Goal: Task Accomplishment & Management: Complete application form

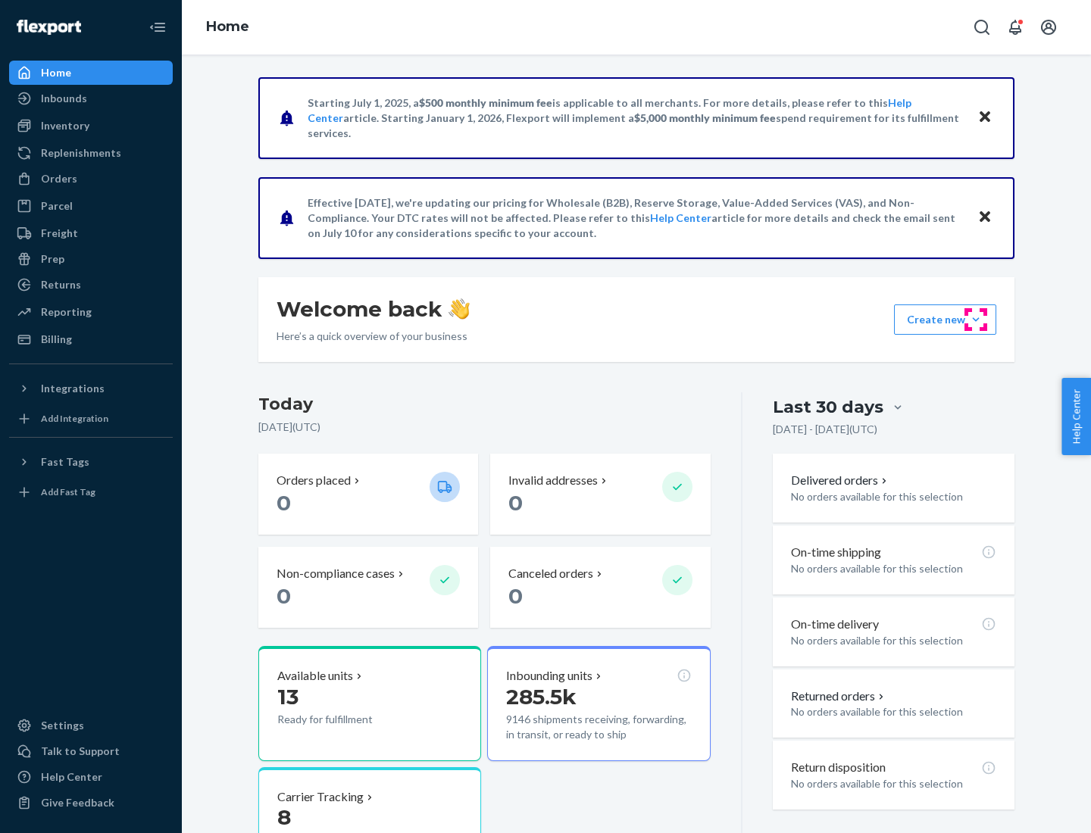
click at [975, 320] on button "Create new Create new inbound Create new order Create new product" at bounding box center [945, 319] width 102 height 30
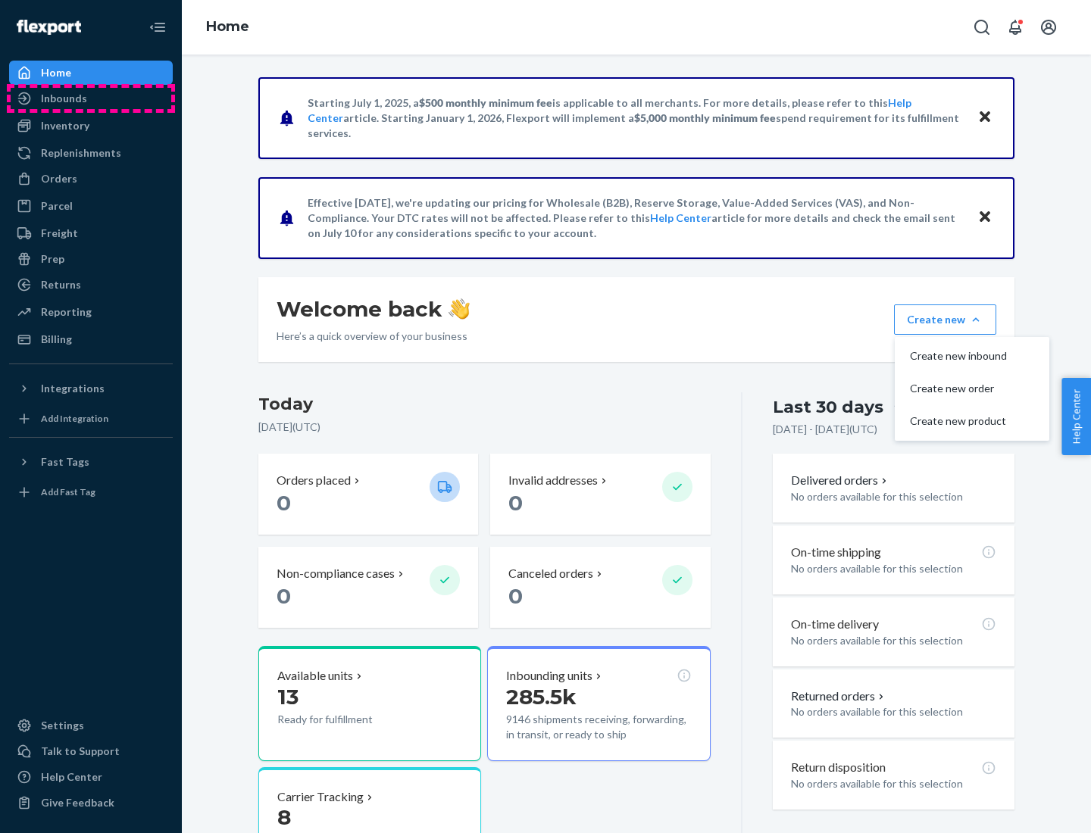
click at [91, 98] on div "Inbounds" at bounding box center [91, 98] width 161 height 21
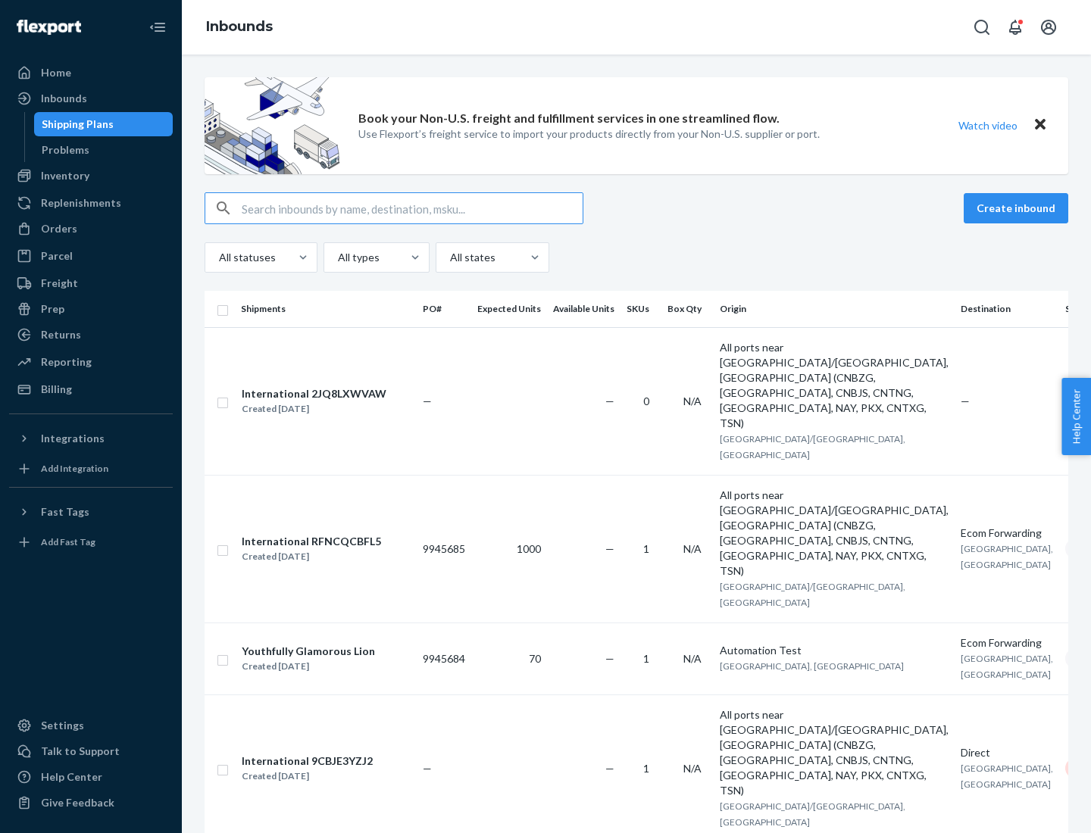
click at [1018, 208] on button "Create inbound" at bounding box center [1015, 208] width 105 height 30
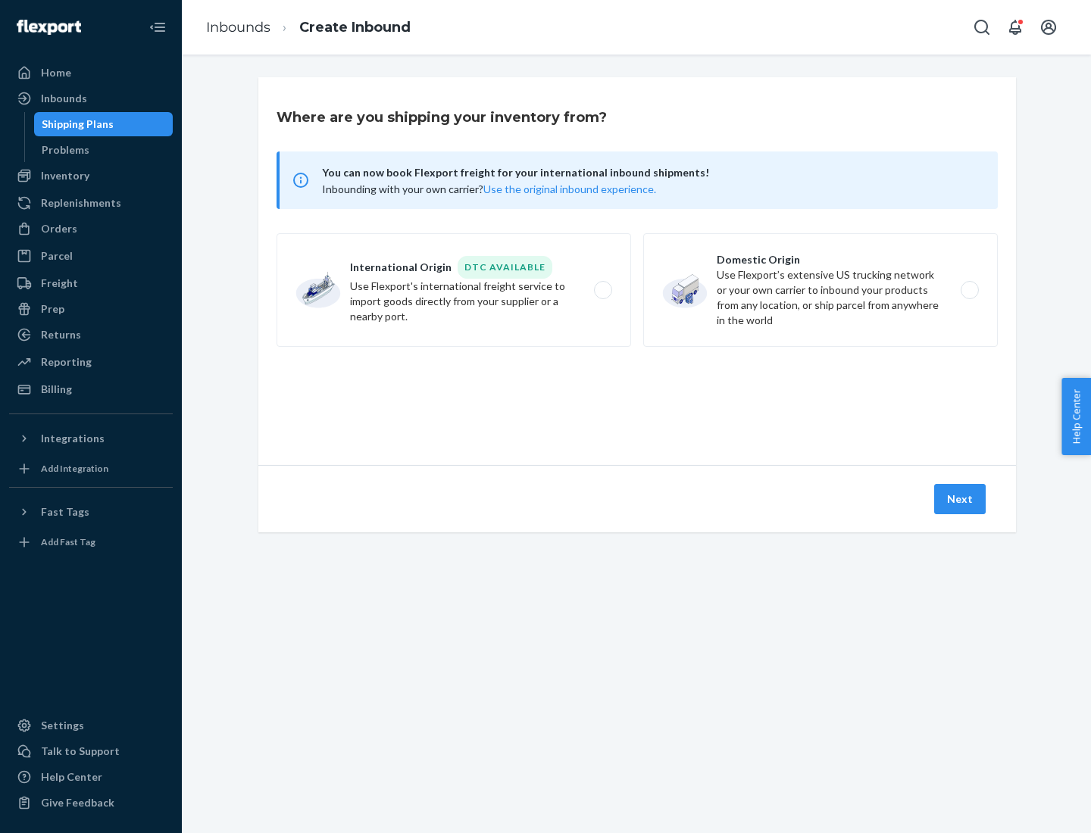
click at [820, 290] on label "Domestic Origin Use Flexport’s extensive US trucking network or your own carrie…" at bounding box center [820, 290] width 354 height 114
click at [969, 290] on input "Domestic Origin Use Flexport’s extensive US trucking network or your own carrie…" at bounding box center [974, 291] width 10 height 10
radio input "true"
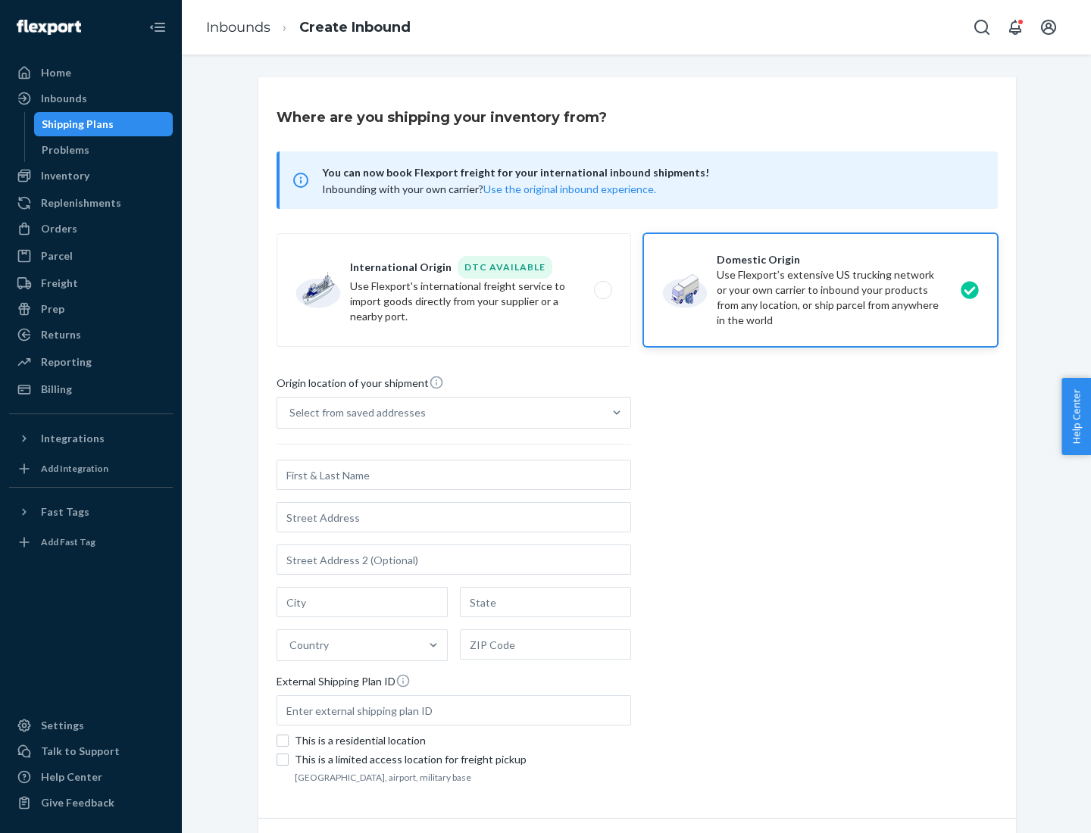
click at [354, 413] on div "Select from saved addresses" at bounding box center [357, 412] width 136 height 15
click at [291, 413] on input "Select from saved addresses" at bounding box center [290, 412] width 2 height 15
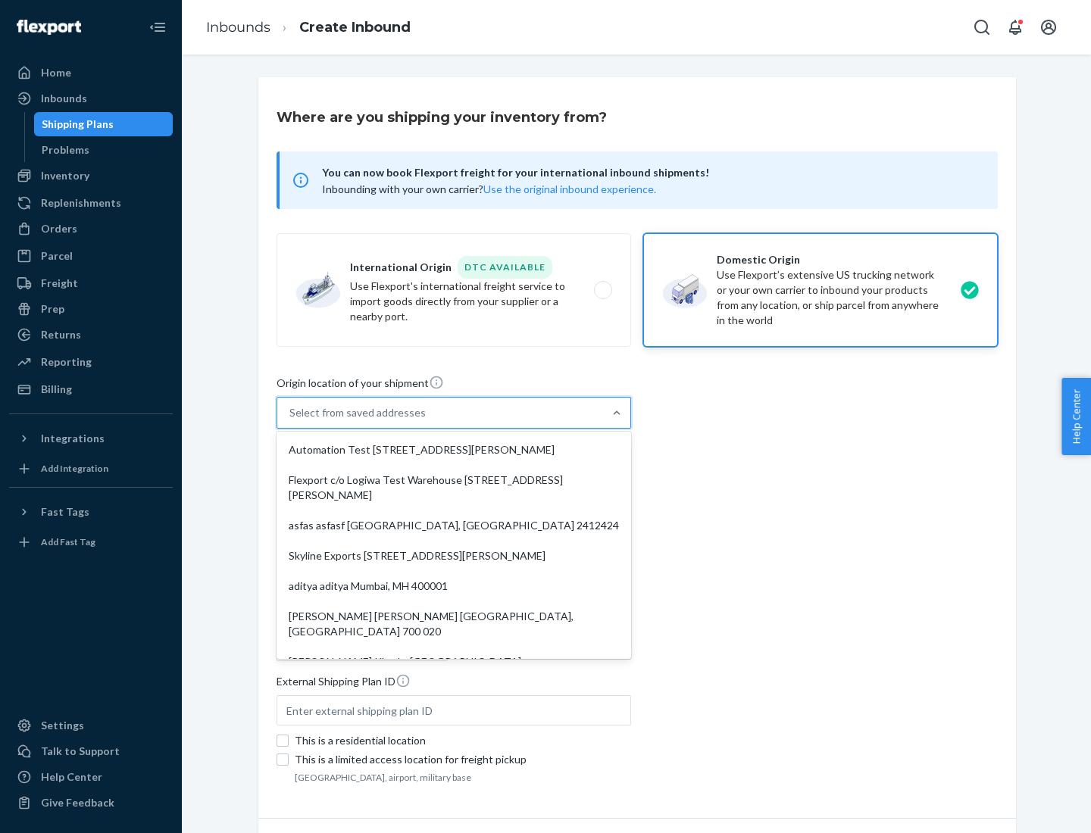
scroll to position [6, 0]
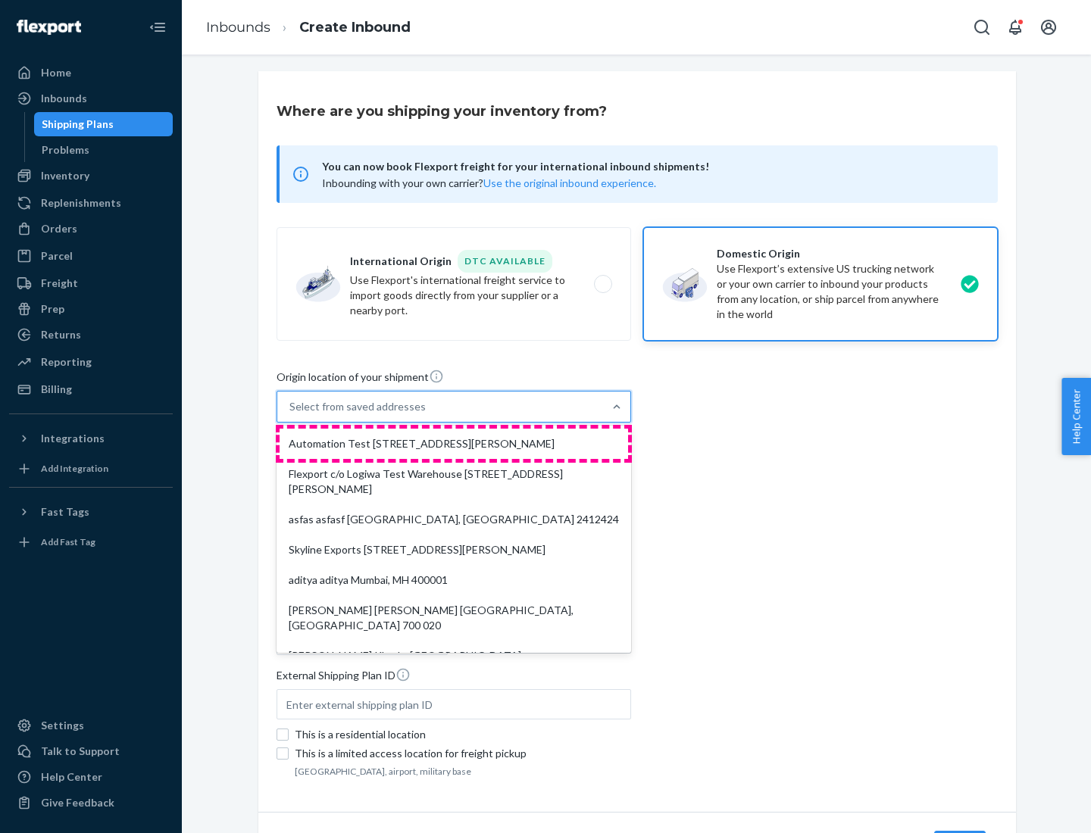
click at [454, 444] on div "Automation Test [STREET_ADDRESS][PERSON_NAME]" at bounding box center [453, 444] width 348 height 30
click at [291, 414] on input "option Automation Test [STREET_ADDRESS][PERSON_NAME]. 9 results available. Use …" at bounding box center [290, 406] width 2 height 15
type input "Automation Test"
type input "9th Floor"
type input "[GEOGRAPHIC_DATA]"
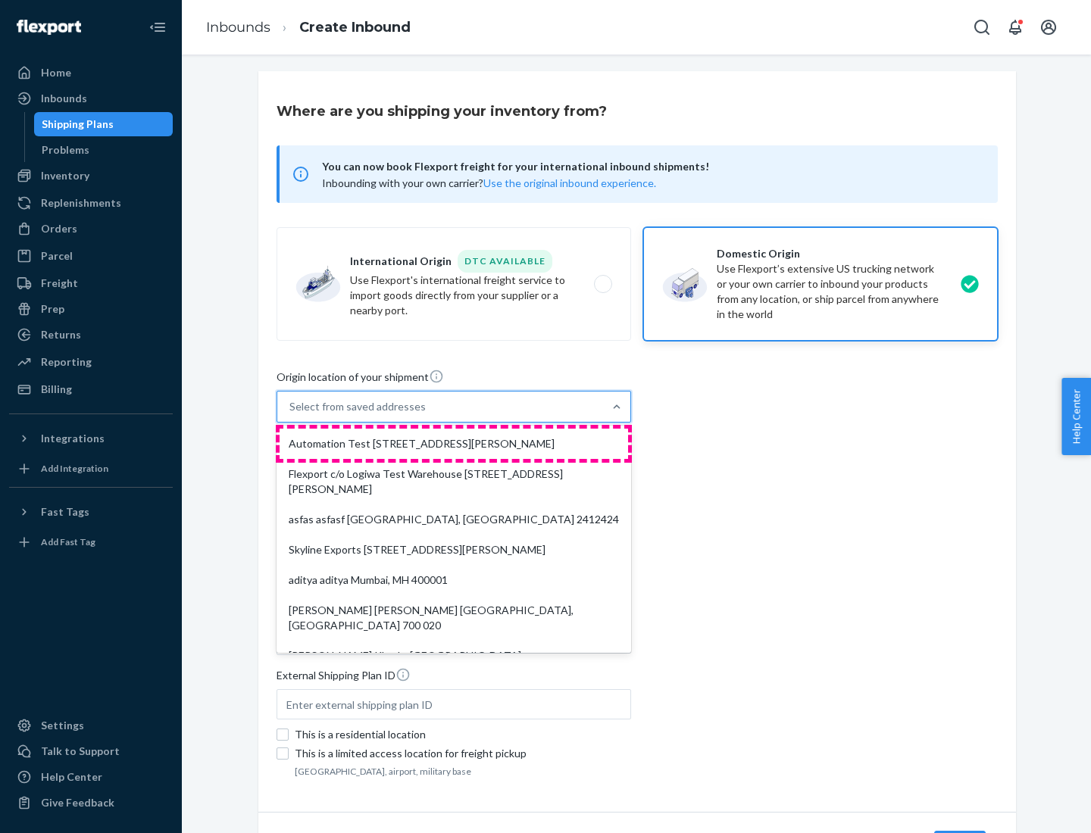
type input "CA"
type input "94104"
type input "[STREET_ADDRESS][PERSON_NAME]"
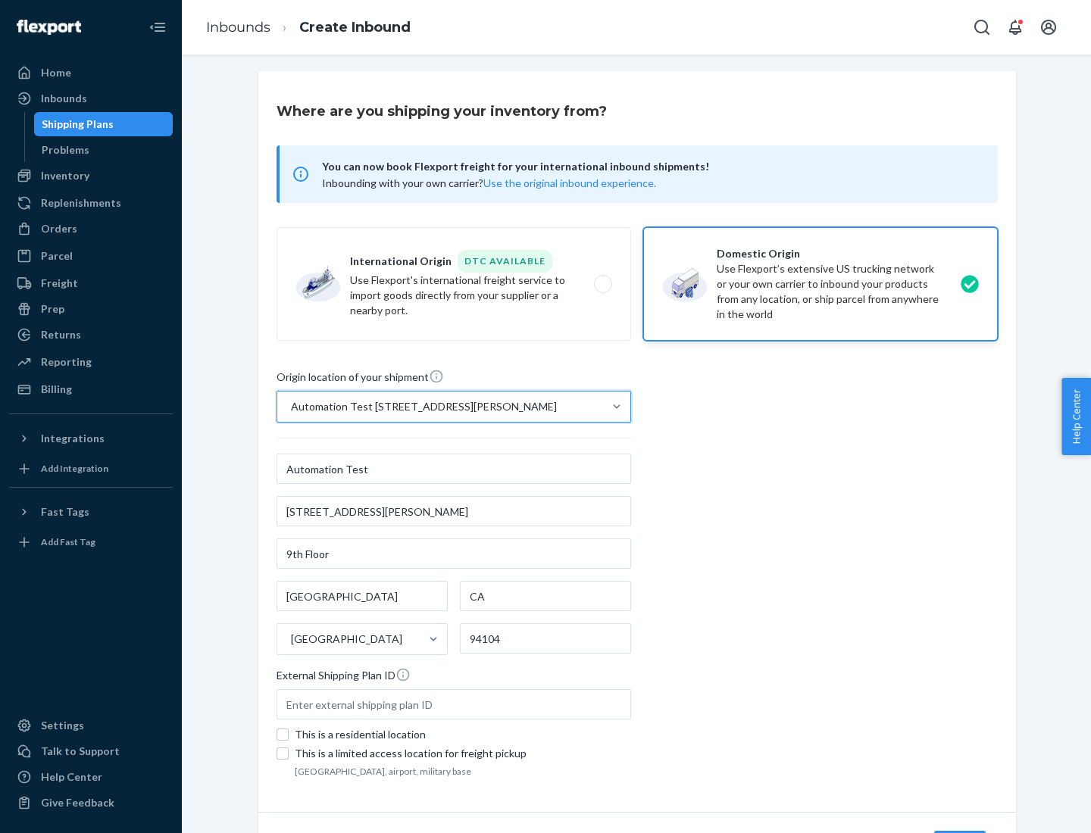
scroll to position [89, 0]
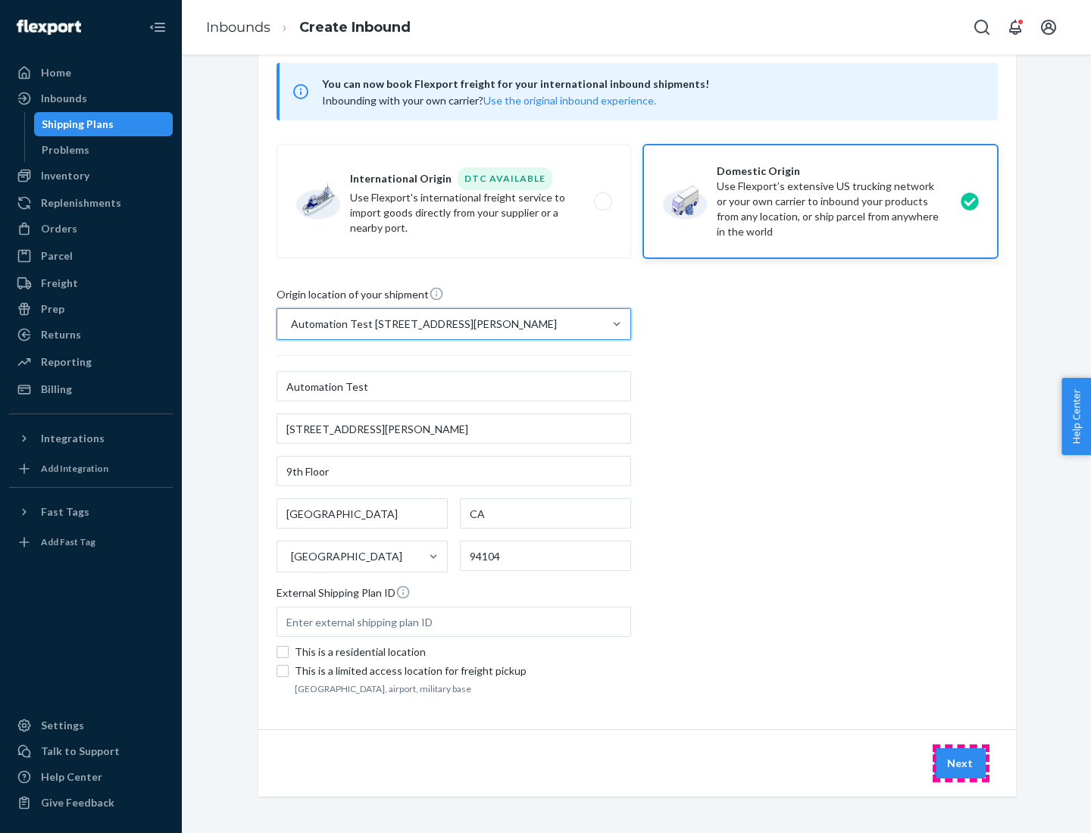
click at [960, 763] on button "Next" at bounding box center [959, 763] width 51 height 30
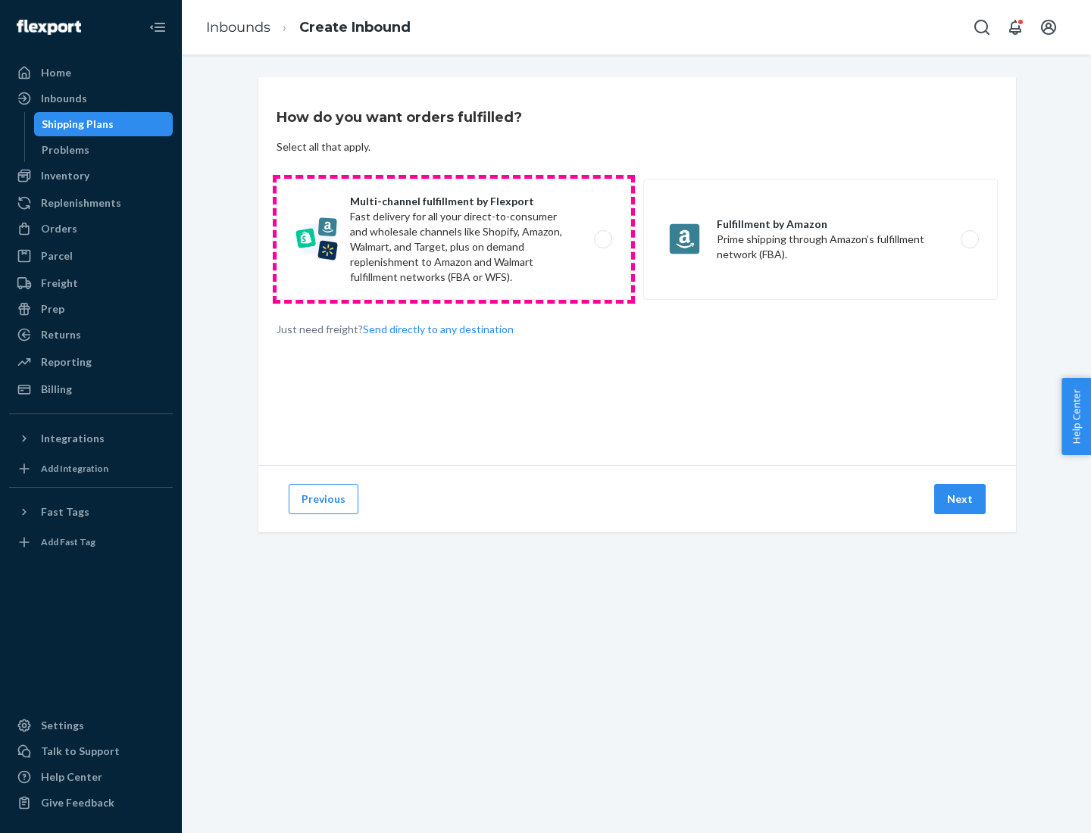
click at [454, 239] on label "Multi-channel fulfillment by Flexport Fast delivery for all your direct-to-cons…" at bounding box center [453, 239] width 354 height 121
click at [602, 239] on input "Multi-channel fulfillment by Flexport Fast delivery for all your direct-to-cons…" at bounding box center [607, 240] width 10 height 10
radio input "true"
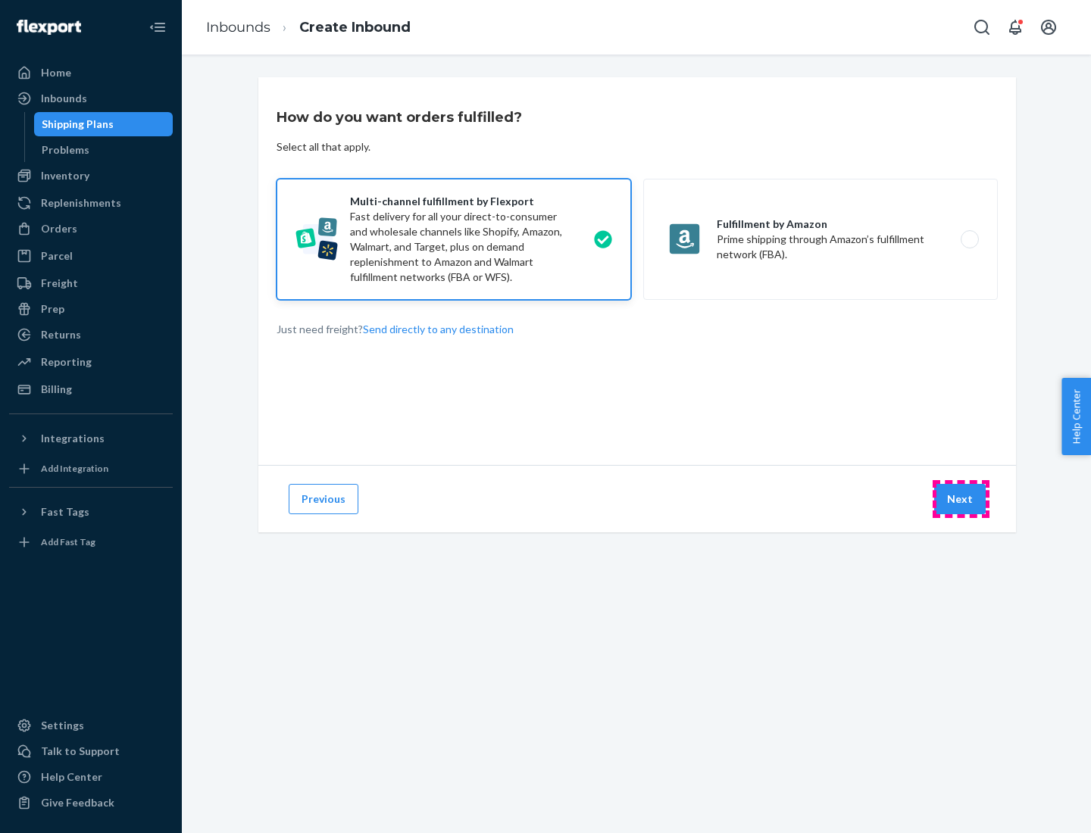
click at [960, 499] on button "Next" at bounding box center [959, 499] width 51 height 30
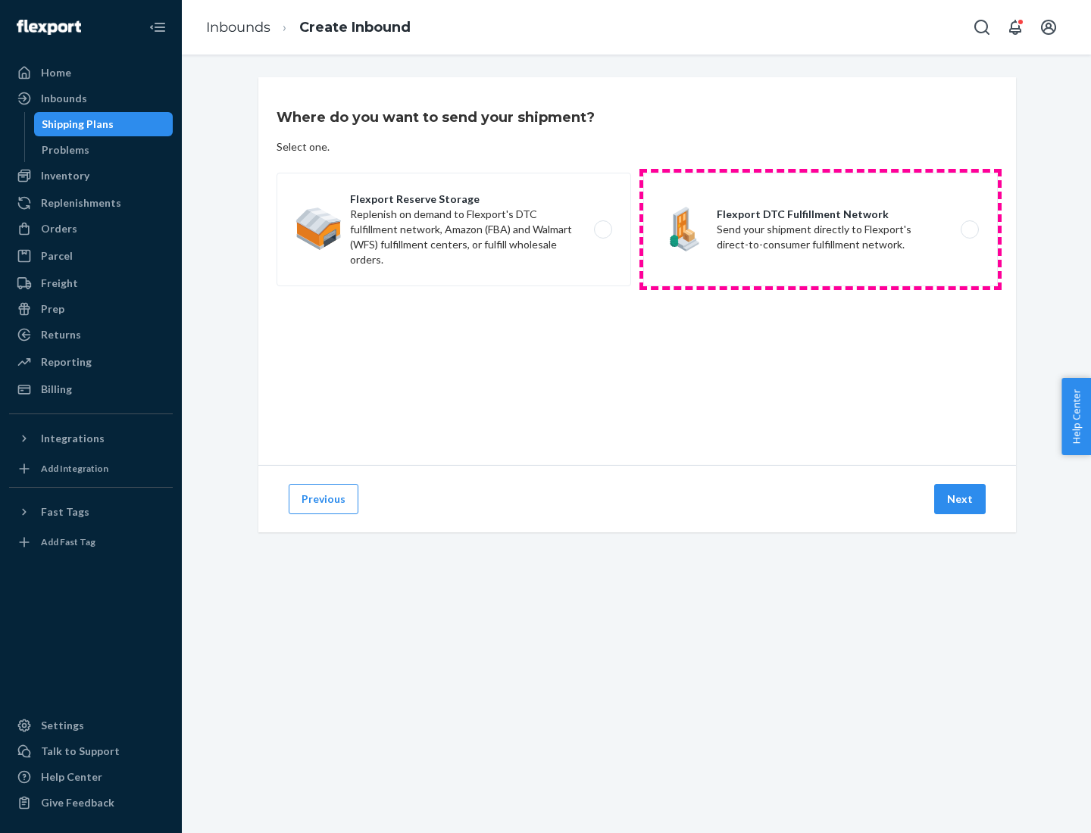
click at [820, 229] on label "Flexport DTC Fulfillment Network Send your shipment directly to Flexport's dire…" at bounding box center [820, 230] width 354 height 114
click at [969, 229] on input "Flexport DTC Fulfillment Network Send your shipment directly to Flexport's dire…" at bounding box center [974, 230] width 10 height 10
radio input "true"
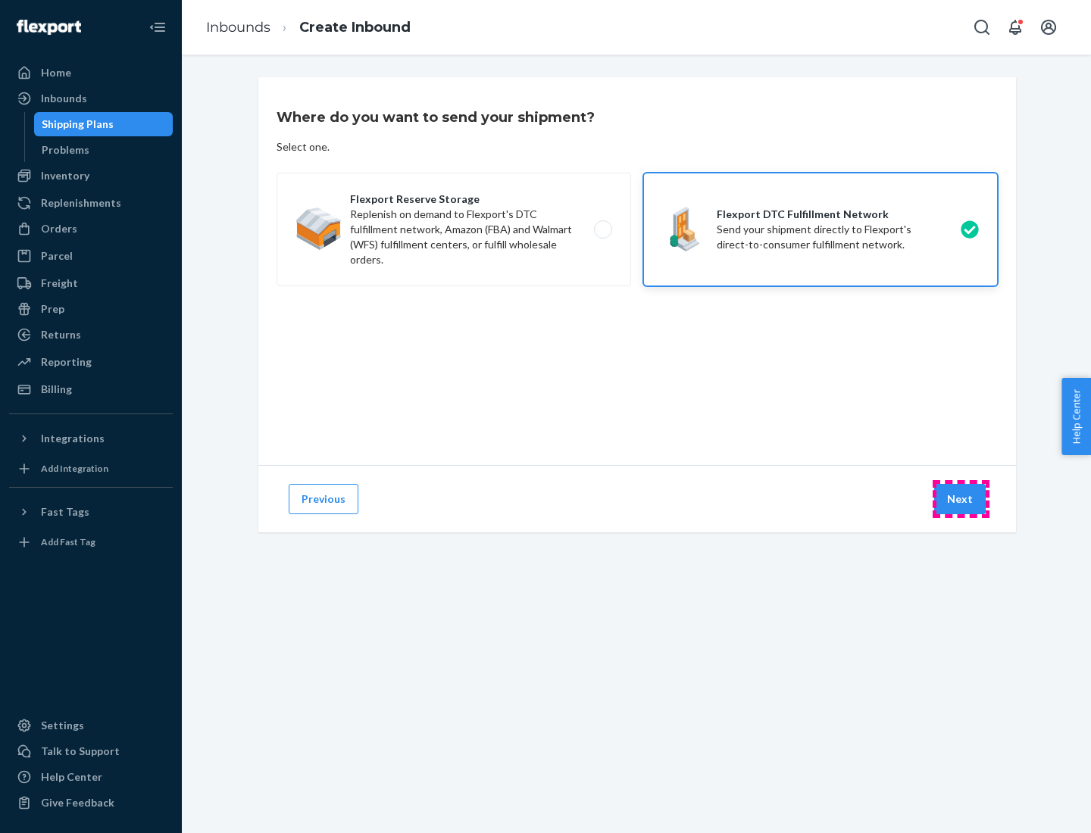
click at [960, 499] on button "Next" at bounding box center [959, 499] width 51 height 30
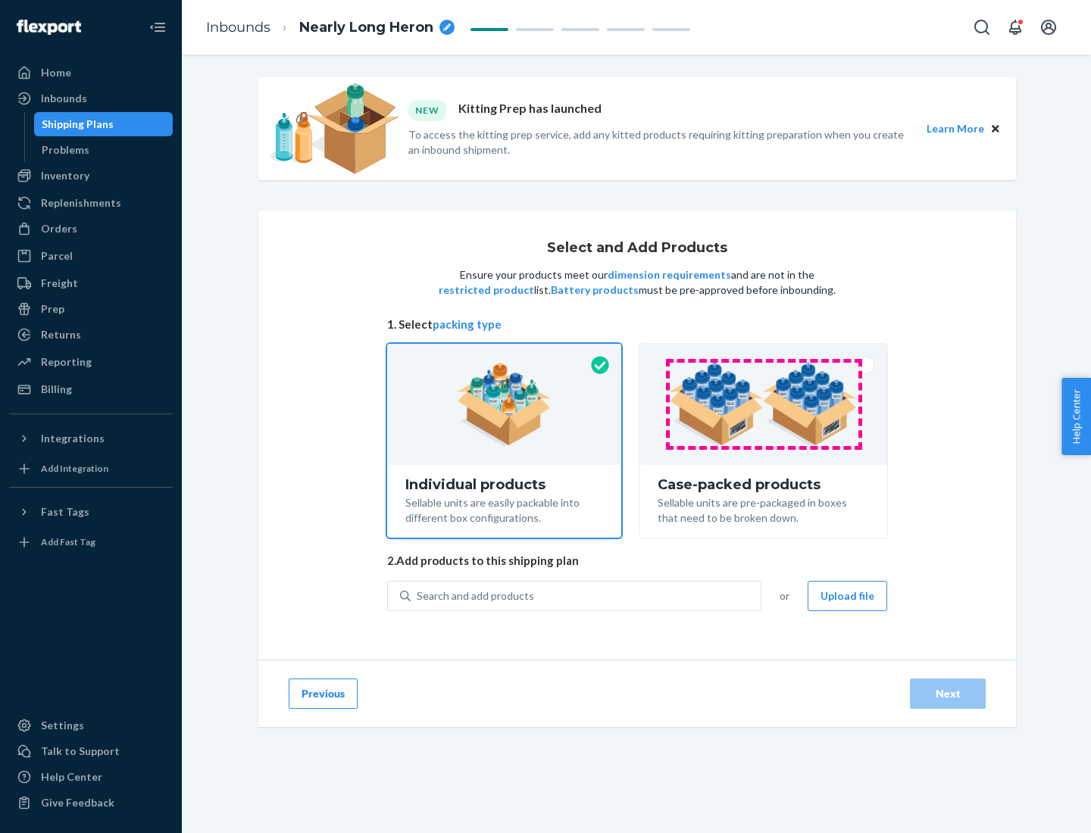
click at [763, 404] on img at bounding box center [763, 404] width 189 height 83
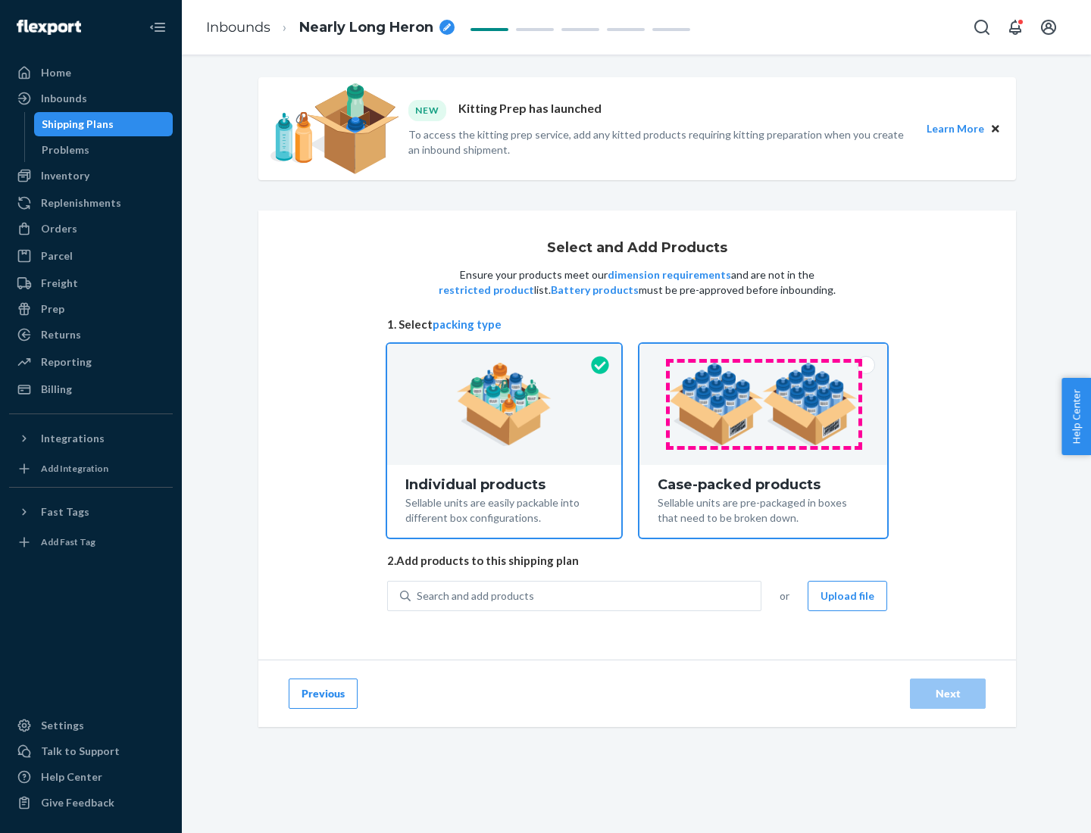
click at [763, 354] on input "Case-packed products Sellable units are pre-packaged in boxes that need to be b…" at bounding box center [763, 349] width 10 height 10
radio input "true"
radio input "false"
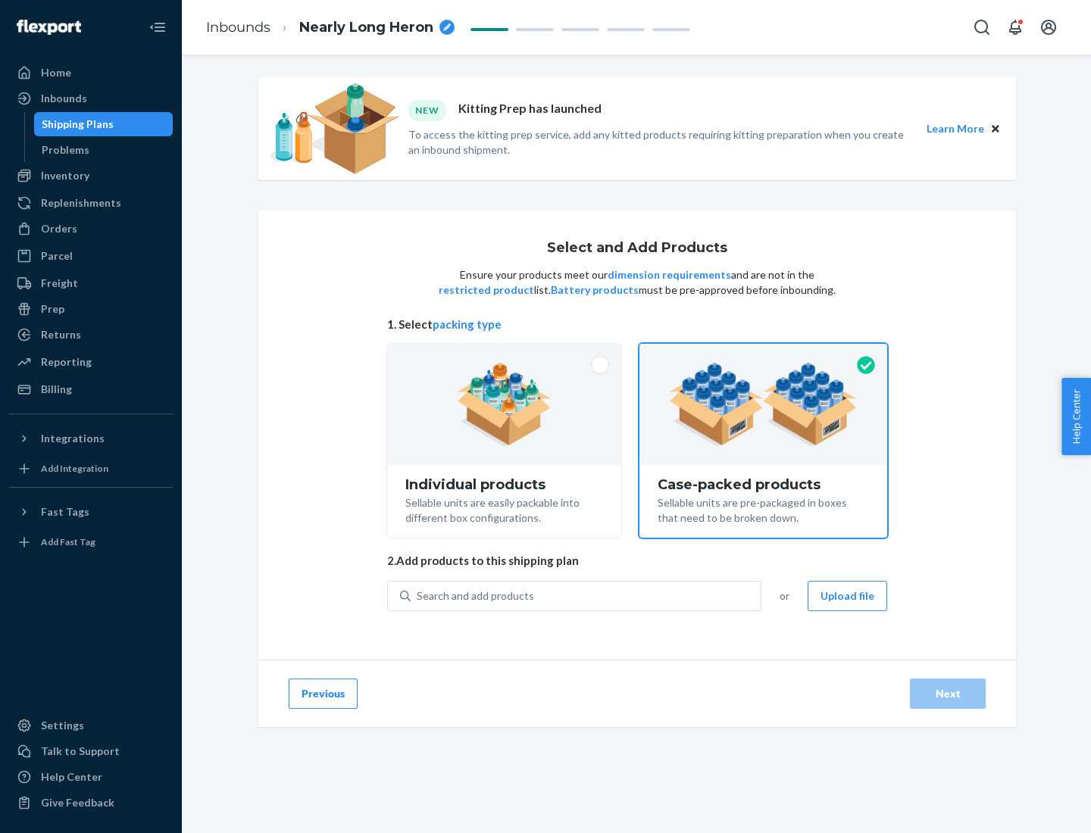
click at [586, 595] on div "Search and add products" at bounding box center [585, 595] width 350 height 27
click at [418, 595] on input "Search and add products" at bounding box center [418, 595] width 2 height 15
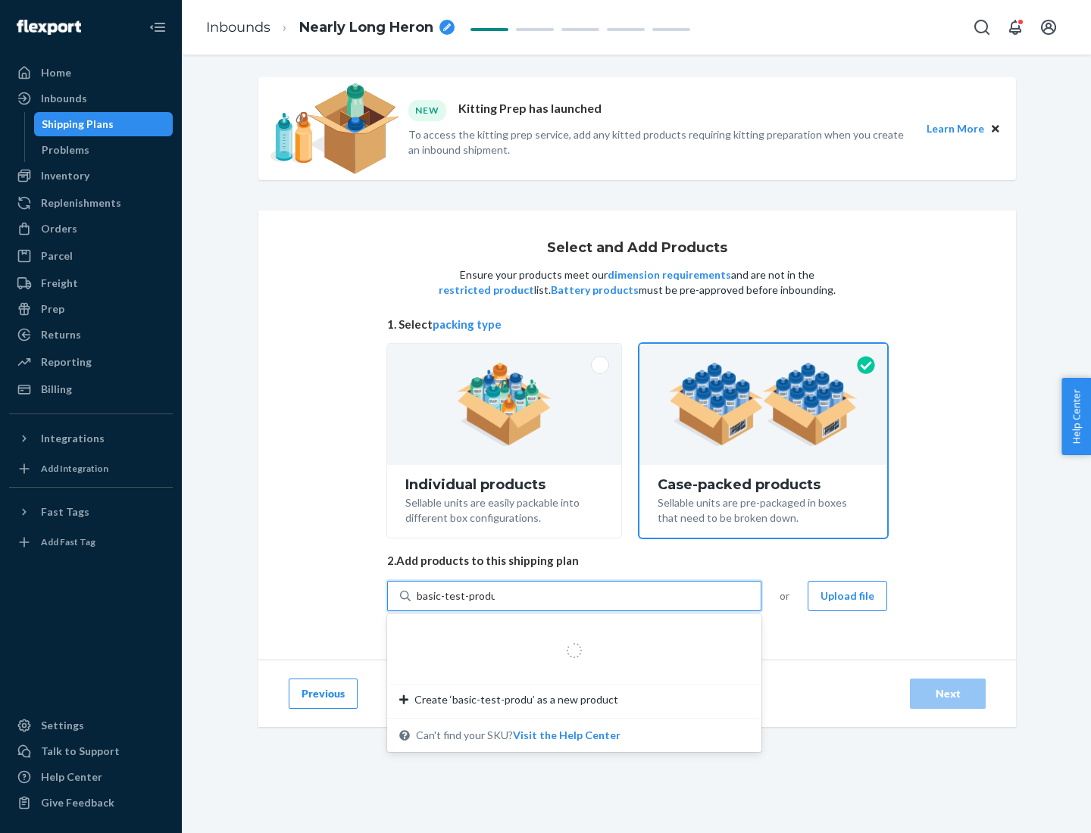
type input "basic-test-product-1"
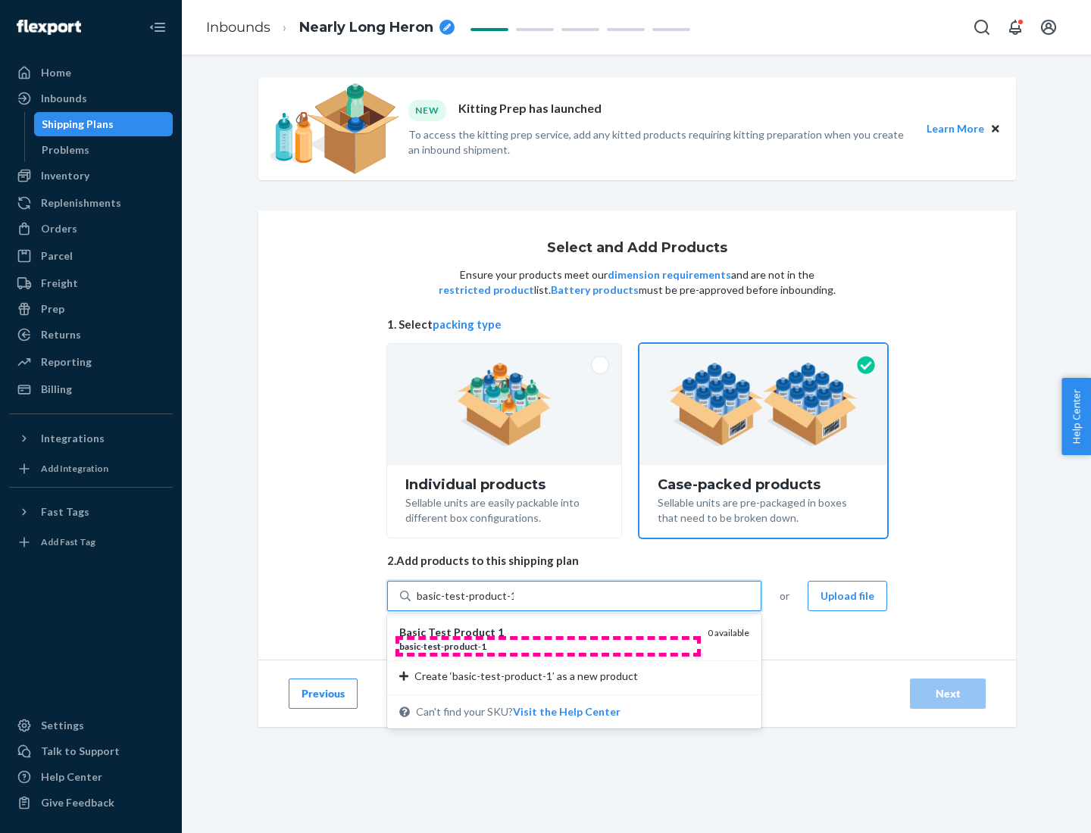
click at [548, 646] on div "basic - test - product - 1" at bounding box center [547, 646] width 296 height 13
click at [513, 604] on input "basic-test-product-1" at bounding box center [465, 595] width 97 height 15
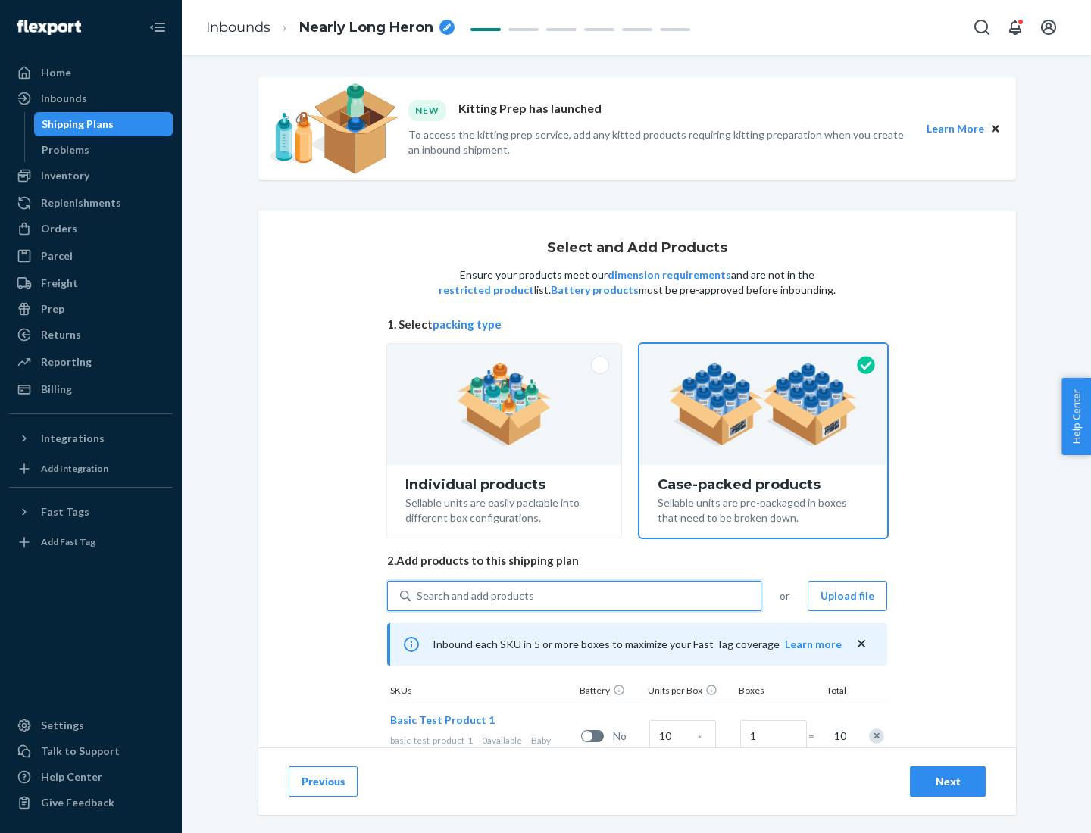
scroll to position [55, 0]
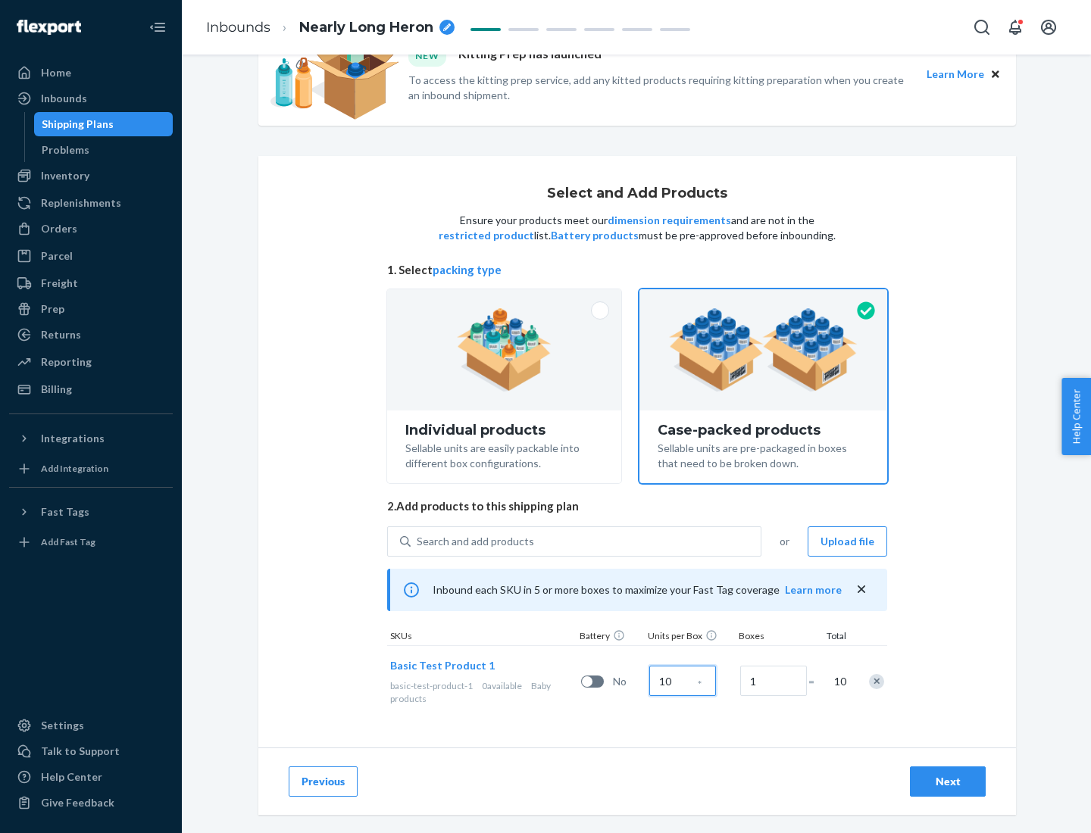
type input "10"
type input "7"
click at [947, 782] on div "Next" at bounding box center [947, 781] width 50 height 15
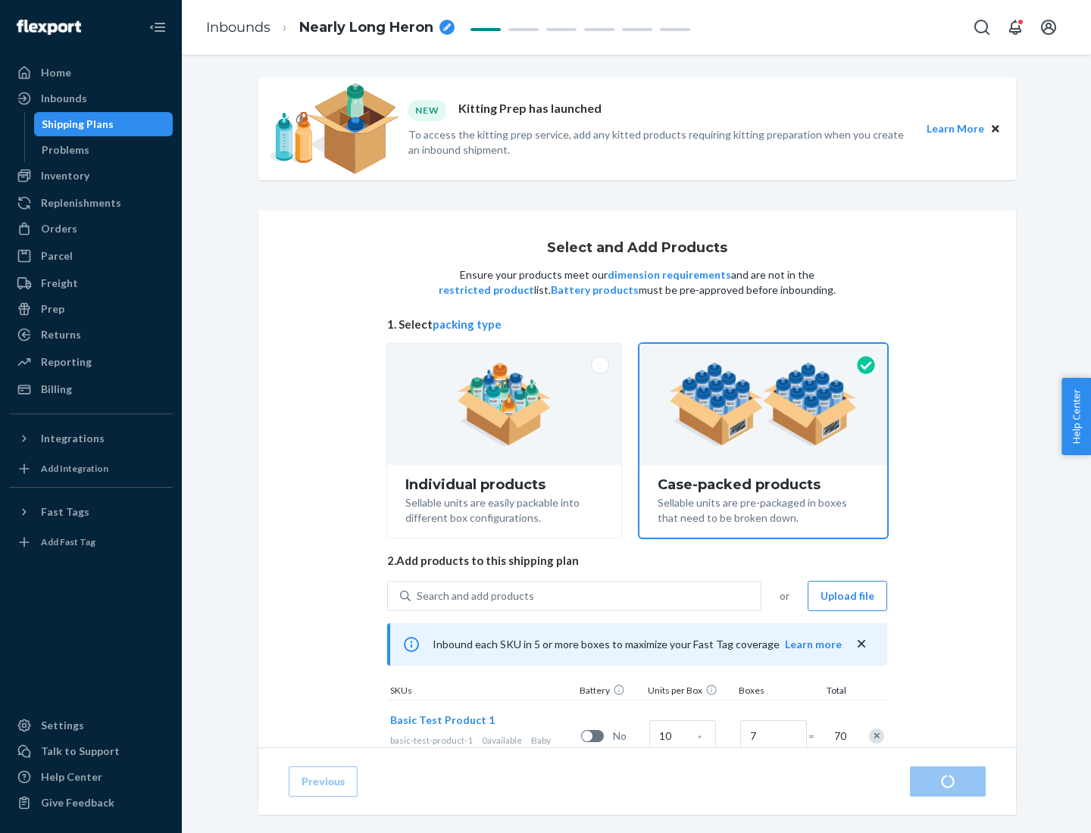
radio input "true"
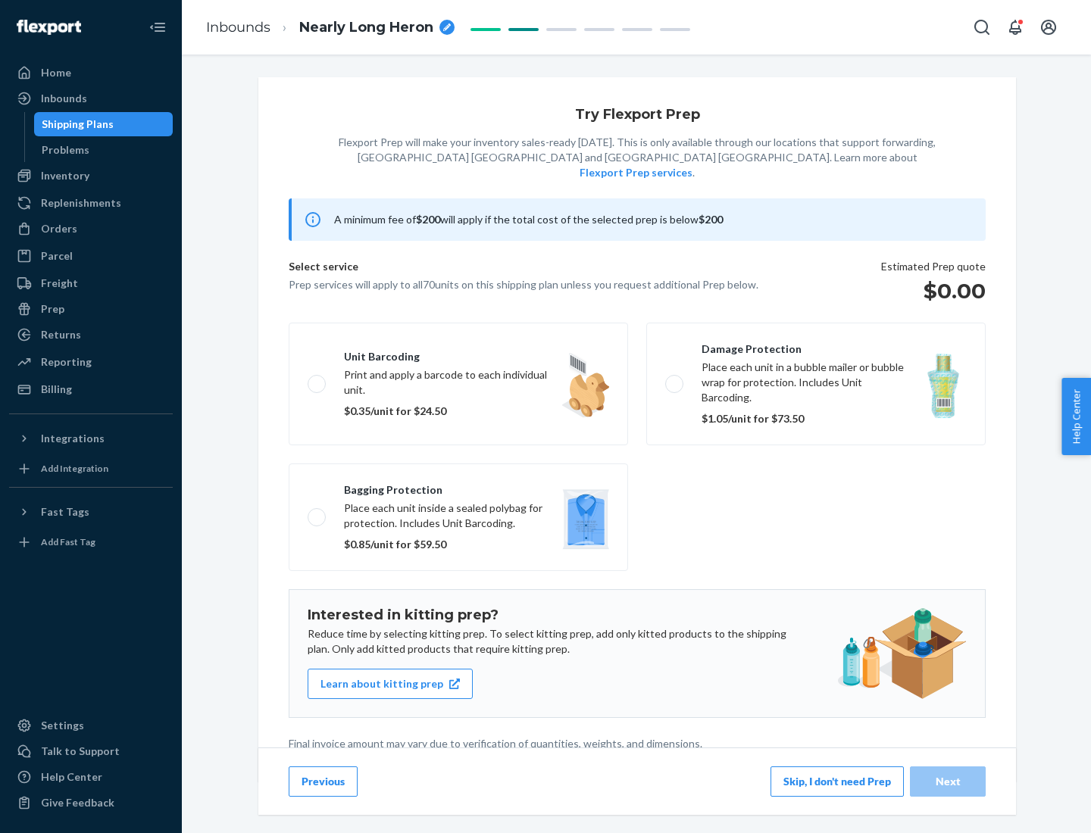
scroll to position [4, 0]
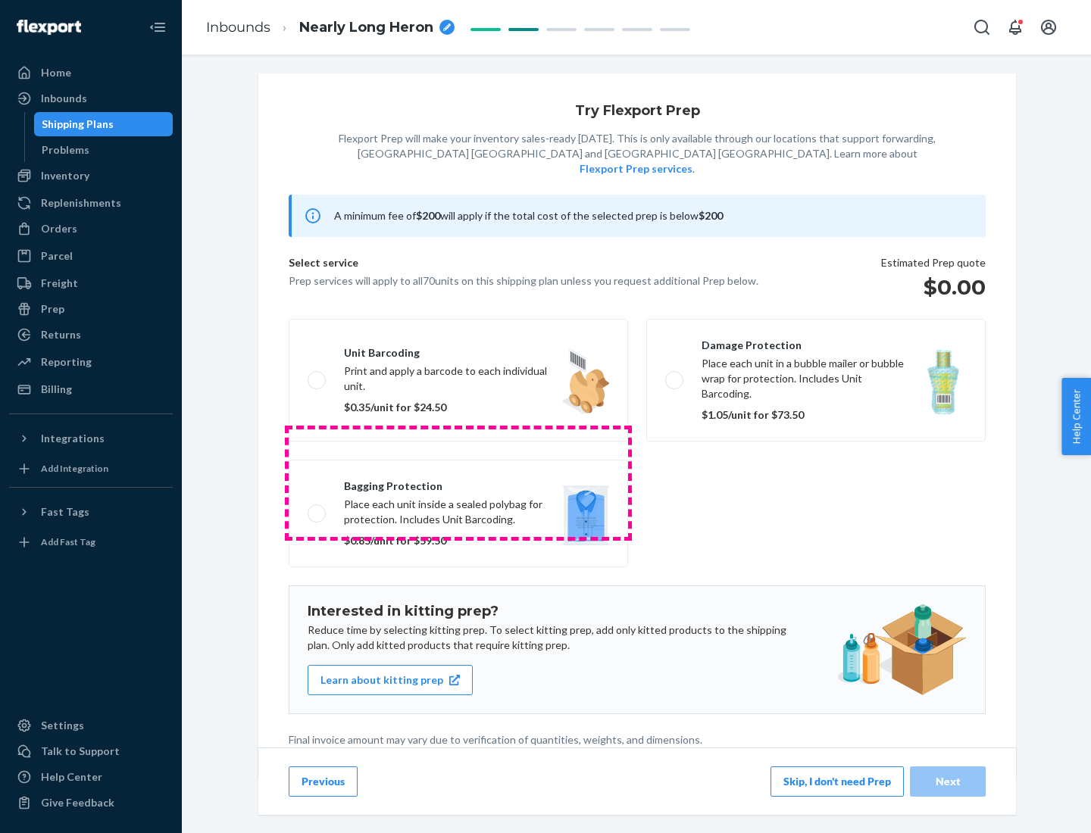
click at [458, 482] on label "Bagging protection Place each unit inside a sealed polybag for protection. Incl…" at bounding box center [458, 514] width 339 height 108
click at [317, 508] on input "Bagging protection Place each unit inside a sealed polybag for protection. Incl…" at bounding box center [312, 513] width 10 height 10
checkbox input "true"
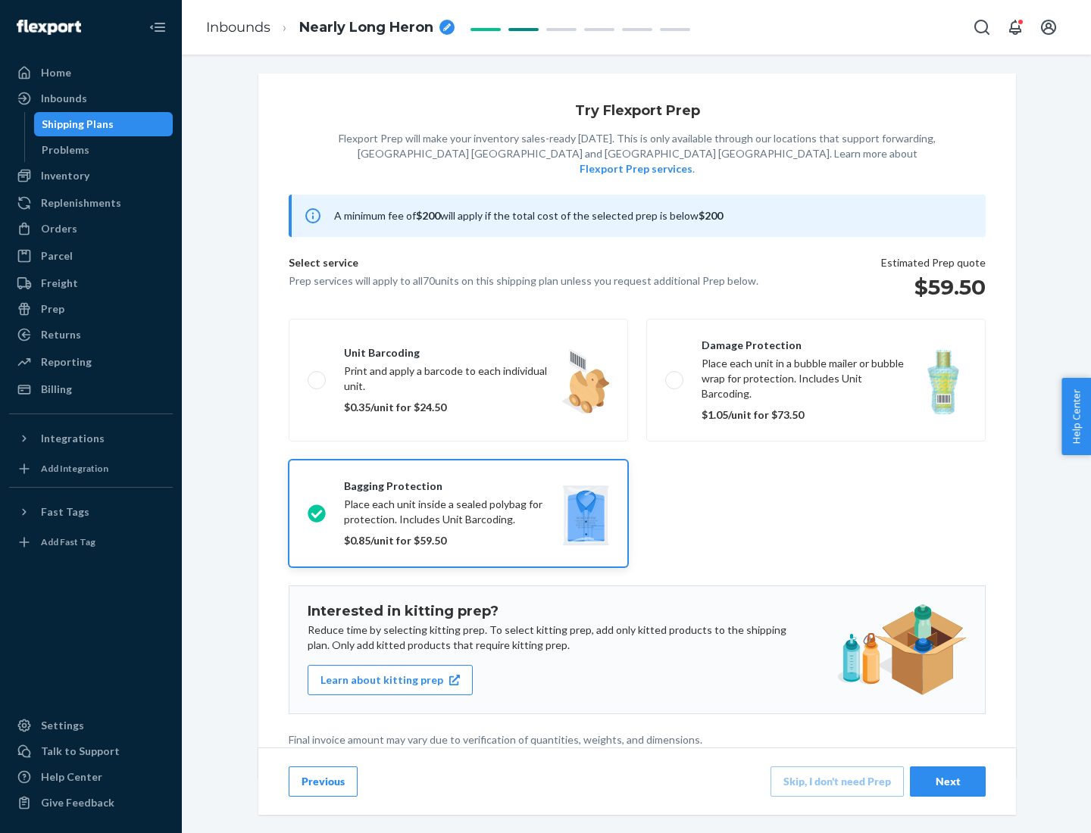
click at [947, 781] on div "Next" at bounding box center [947, 781] width 50 height 15
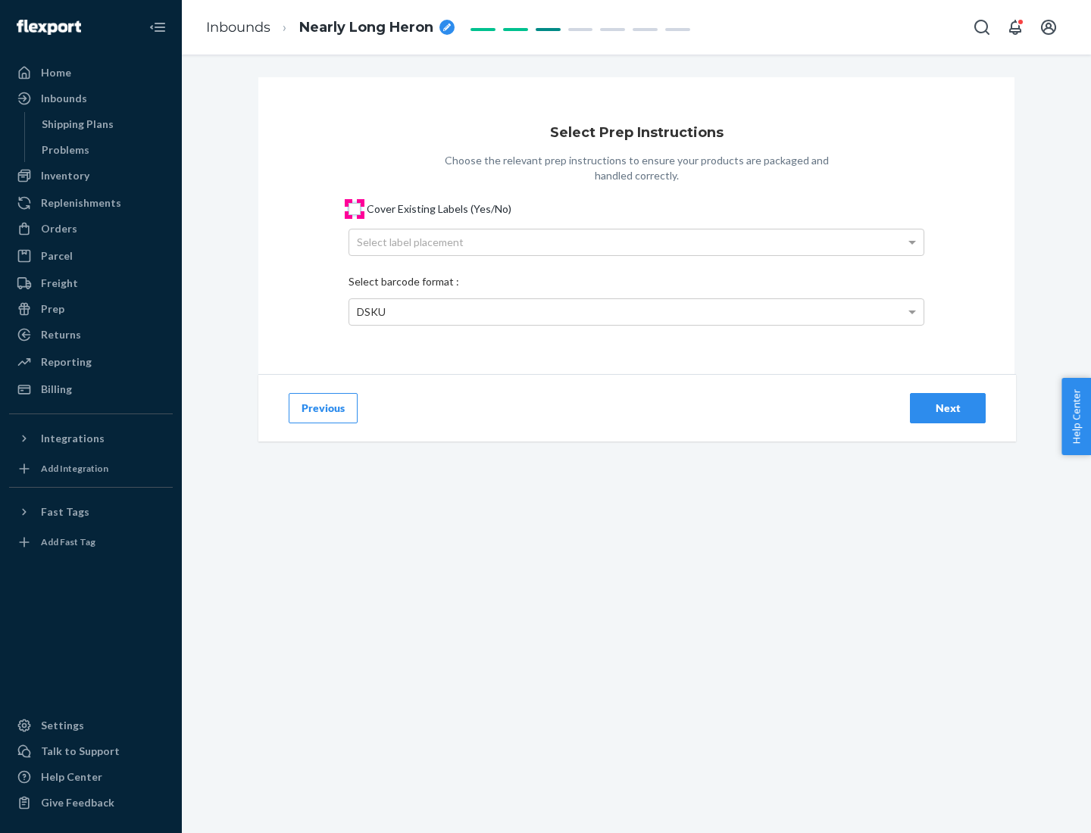
click at [354, 208] on input "Cover Existing Labels (Yes/No)" at bounding box center [354, 209] width 12 height 12
checkbox input "true"
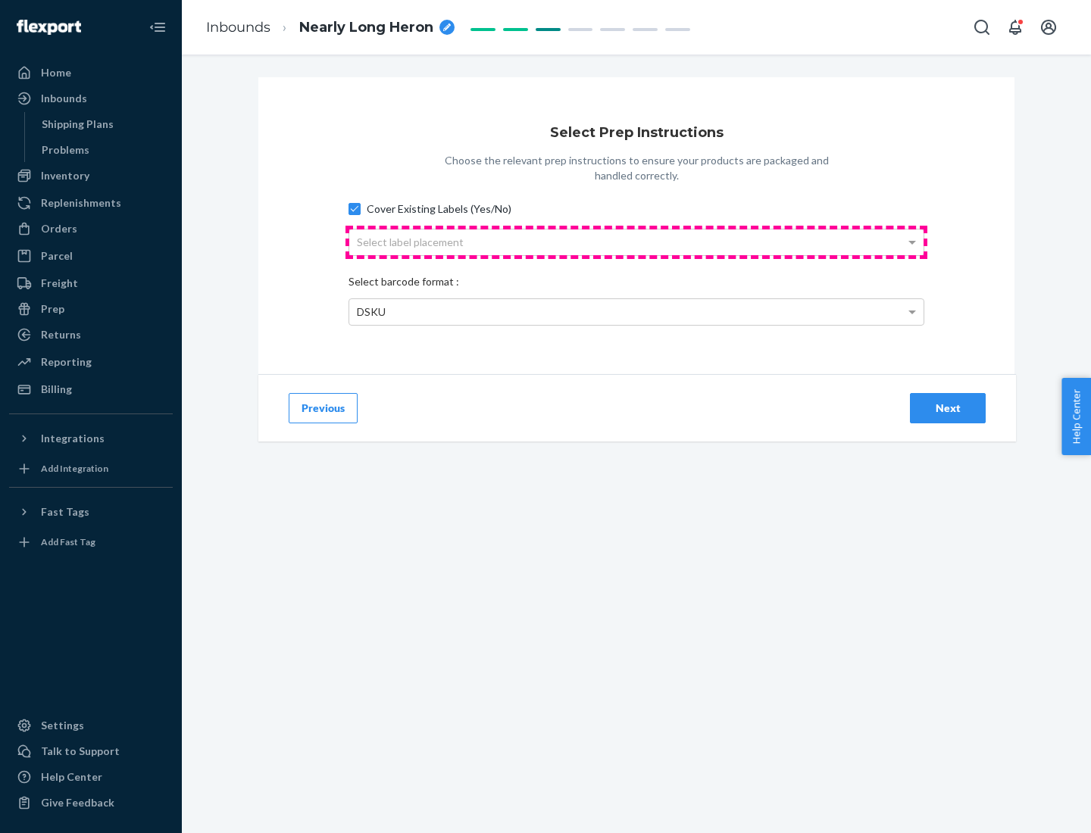
click at [636, 242] on div "Select label placement" at bounding box center [636, 242] width 574 height 26
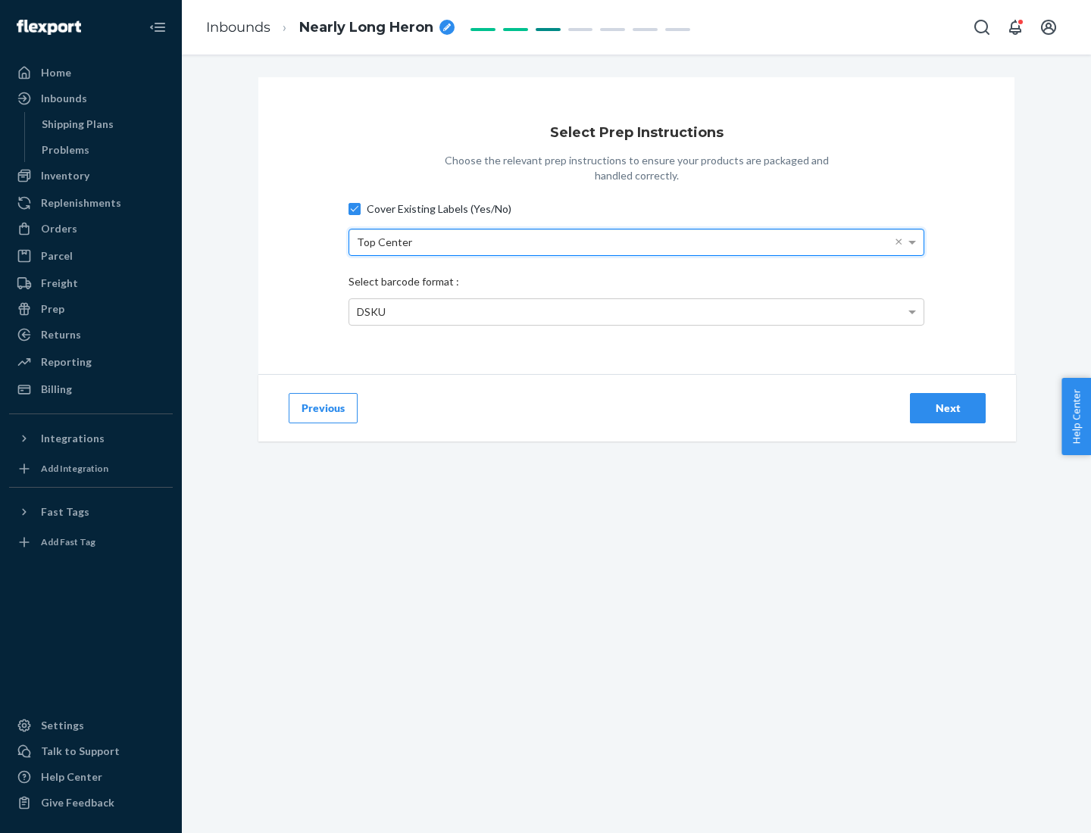
click at [636, 311] on div "DSKU" at bounding box center [636, 312] width 574 height 26
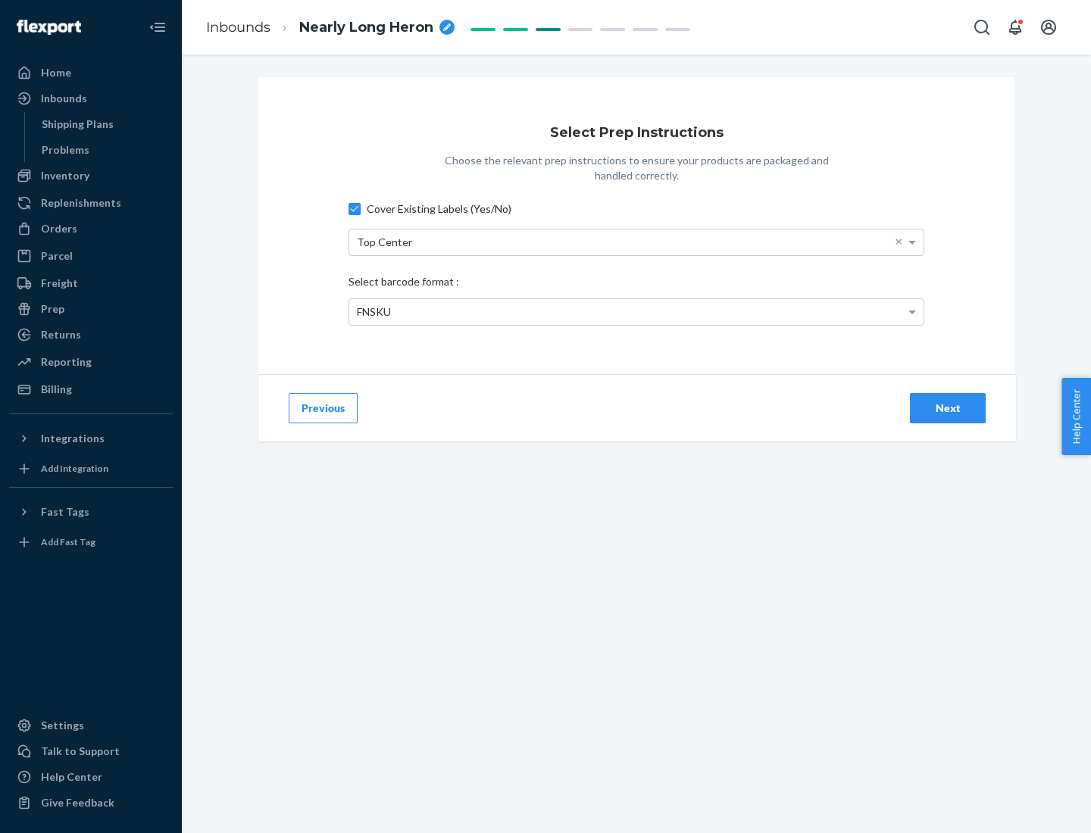
click at [947, 407] on div "Next" at bounding box center [947, 408] width 50 height 15
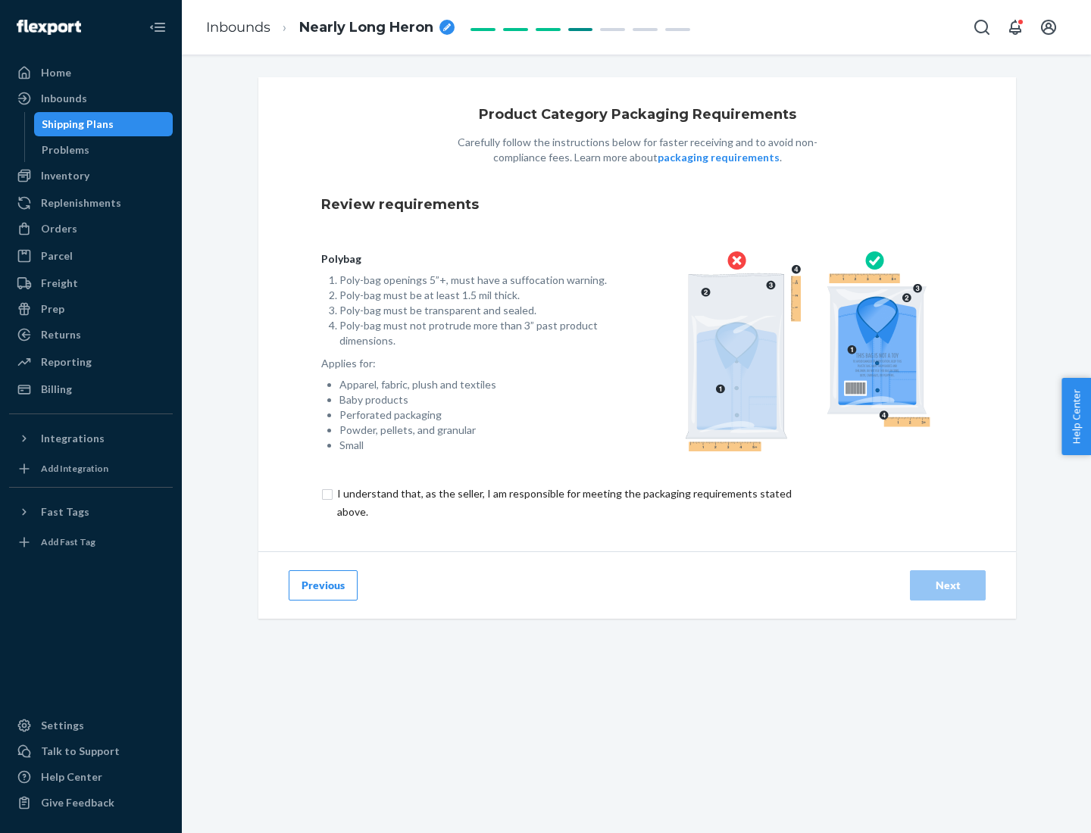
click at [563, 502] on input "checkbox" at bounding box center [573, 503] width 504 height 36
checkbox input "true"
click at [947, 585] on div "Next" at bounding box center [947, 585] width 50 height 15
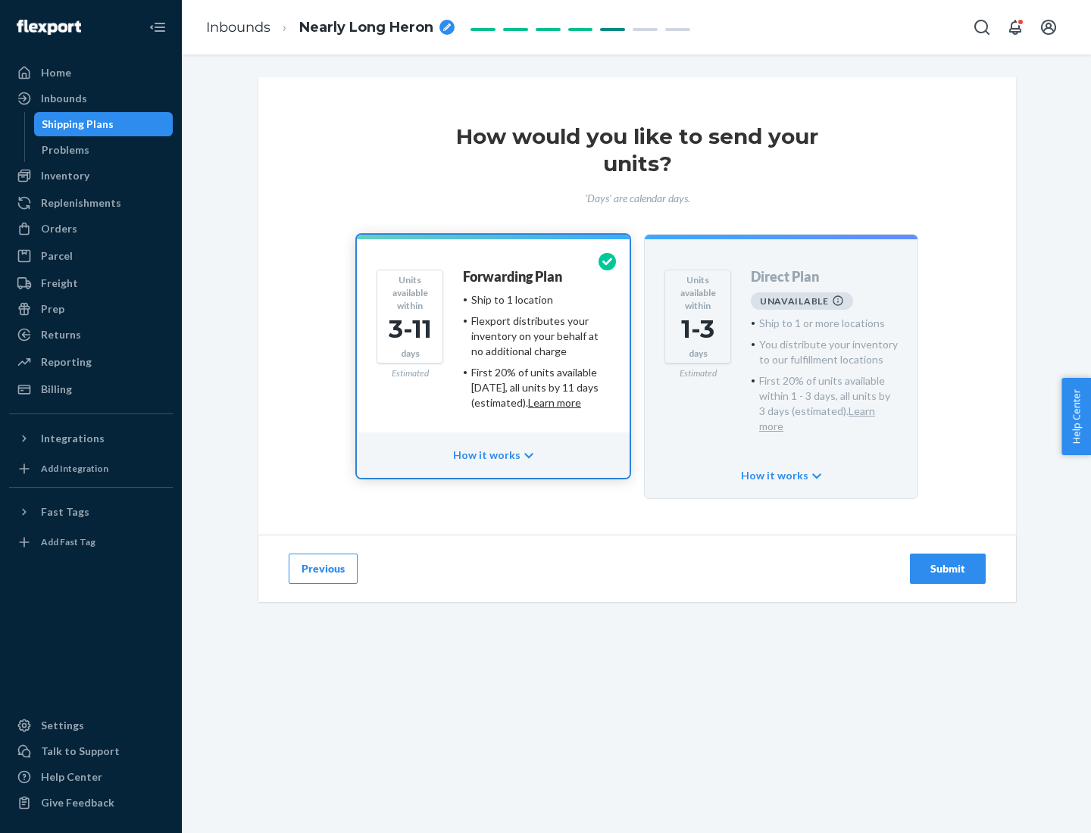
click at [513, 276] on h4 "Forwarding Plan" at bounding box center [512, 277] width 99 height 15
click at [947, 561] on div "Submit" at bounding box center [947, 568] width 50 height 15
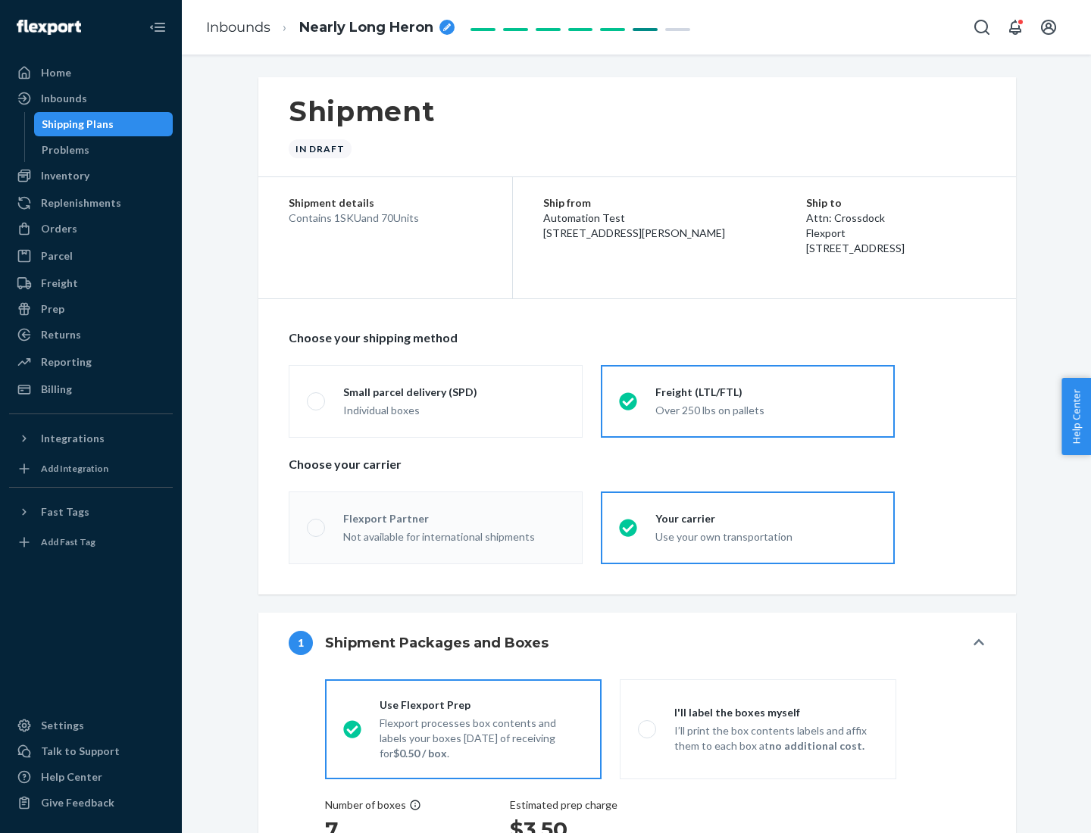
radio input "true"
radio input "false"
radio input "true"
radio input "false"
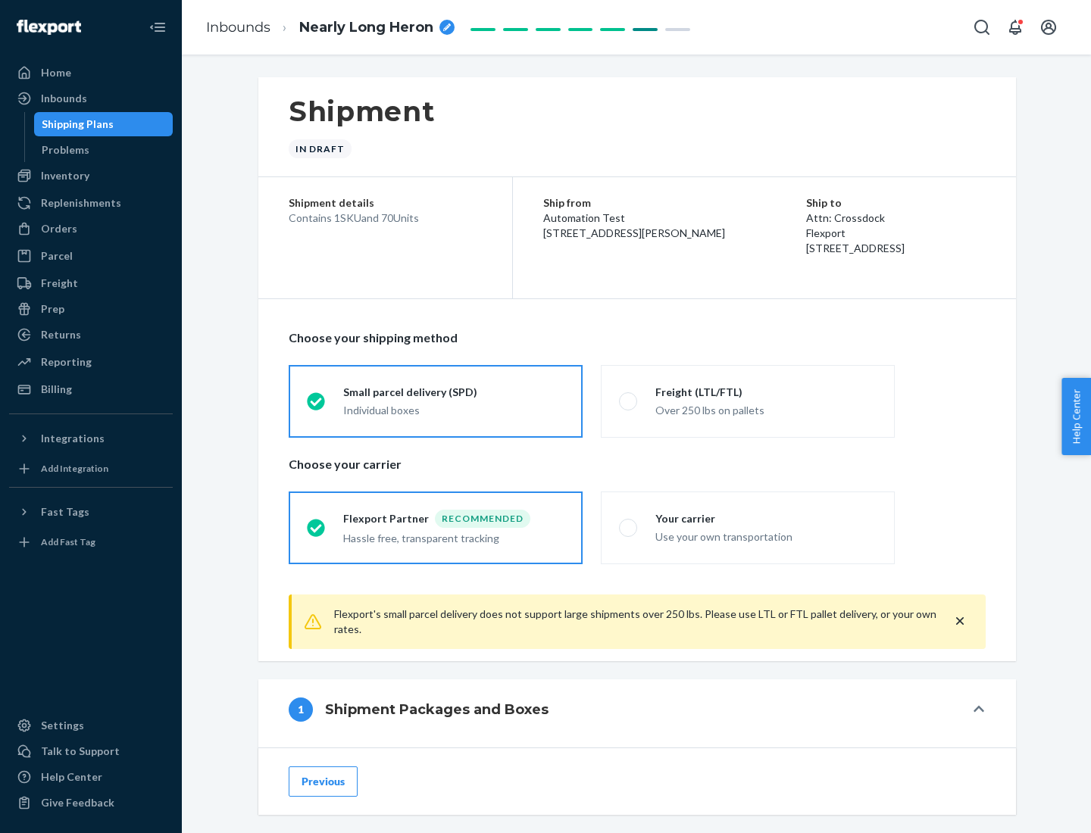
click at [454, 410] on div "Individual boxes" at bounding box center [453, 410] width 221 height 15
click at [317, 406] on input "Small parcel delivery (SPD) Individual boxes" at bounding box center [312, 401] width 10 height 10
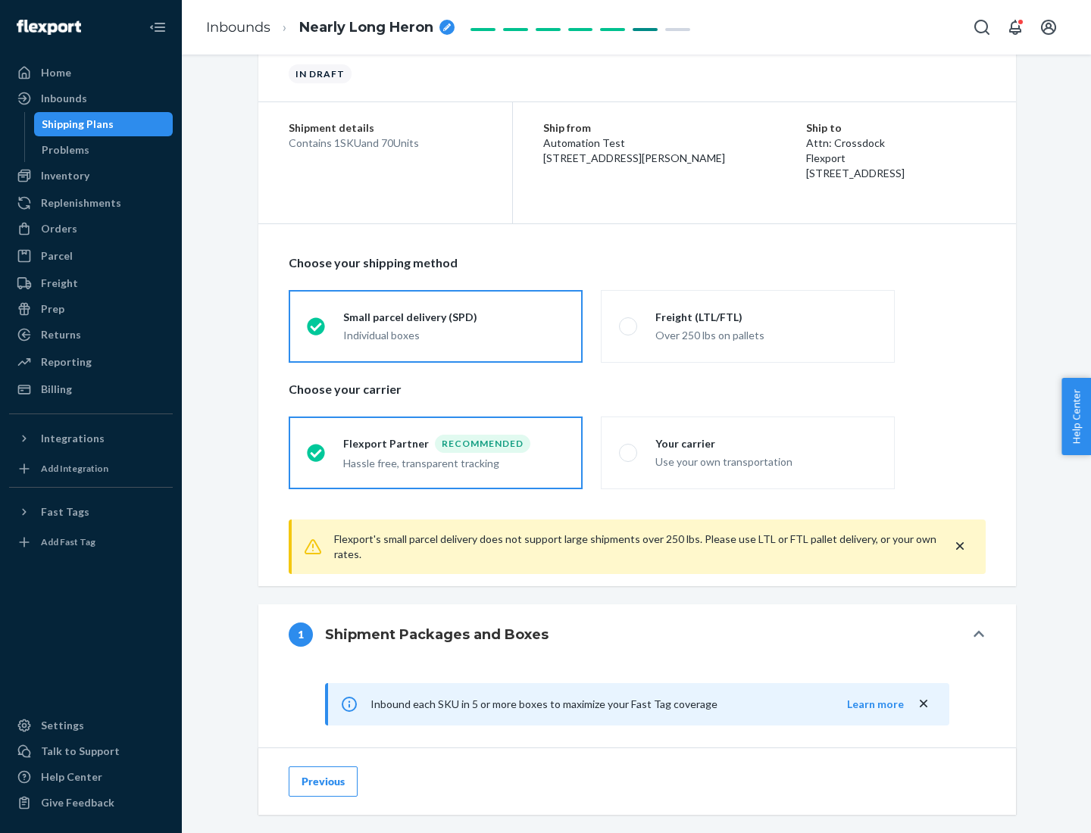
click at [454, 443] on div "Recommended" at bounding box center [482, 444] width 95 height 18
click at [317, 448] on input "Flexport Partner Recommended Hassle free, transparent tracking" at bounding box center [312, 453] width 10 height 10
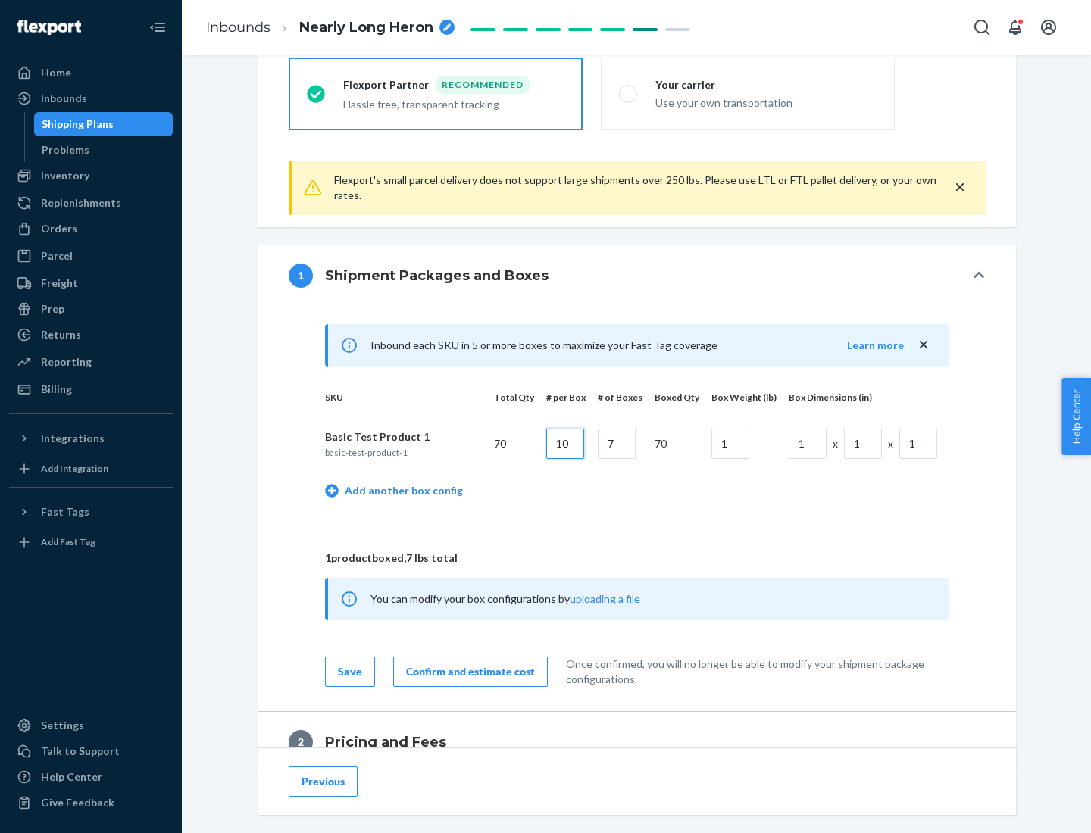
type input "10"
type input "7"
type input "1"
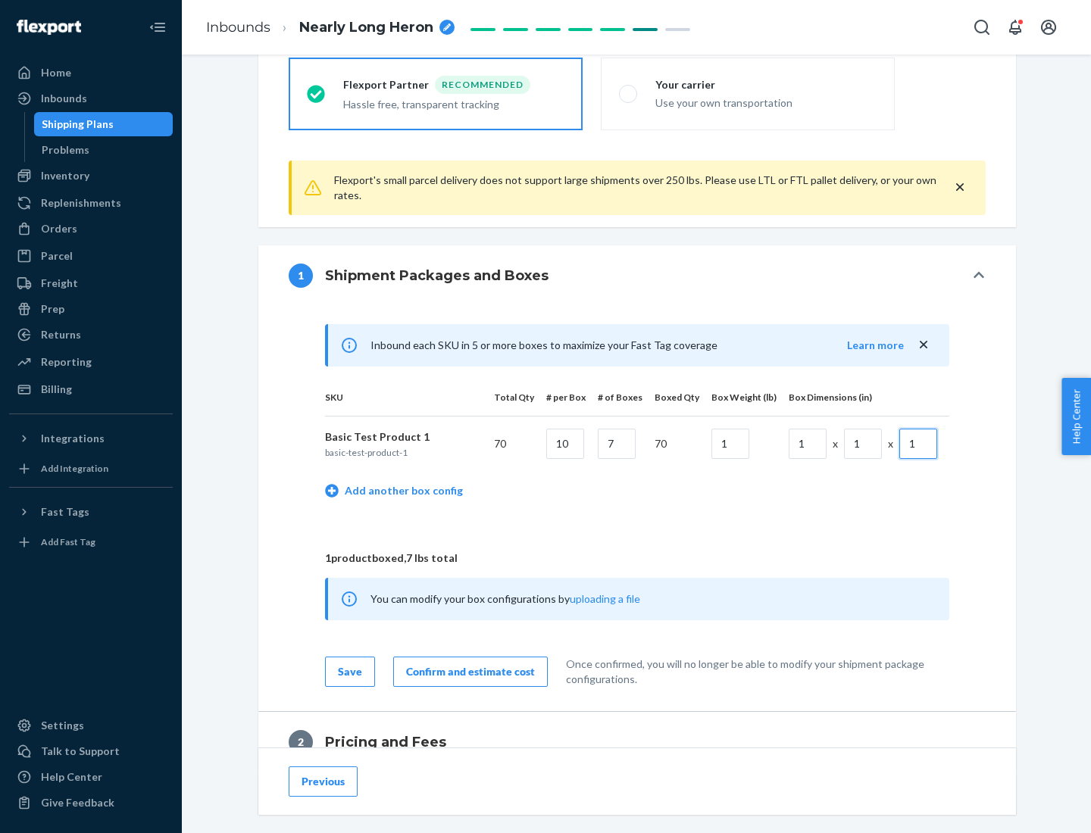
scroll to position [662, 0]
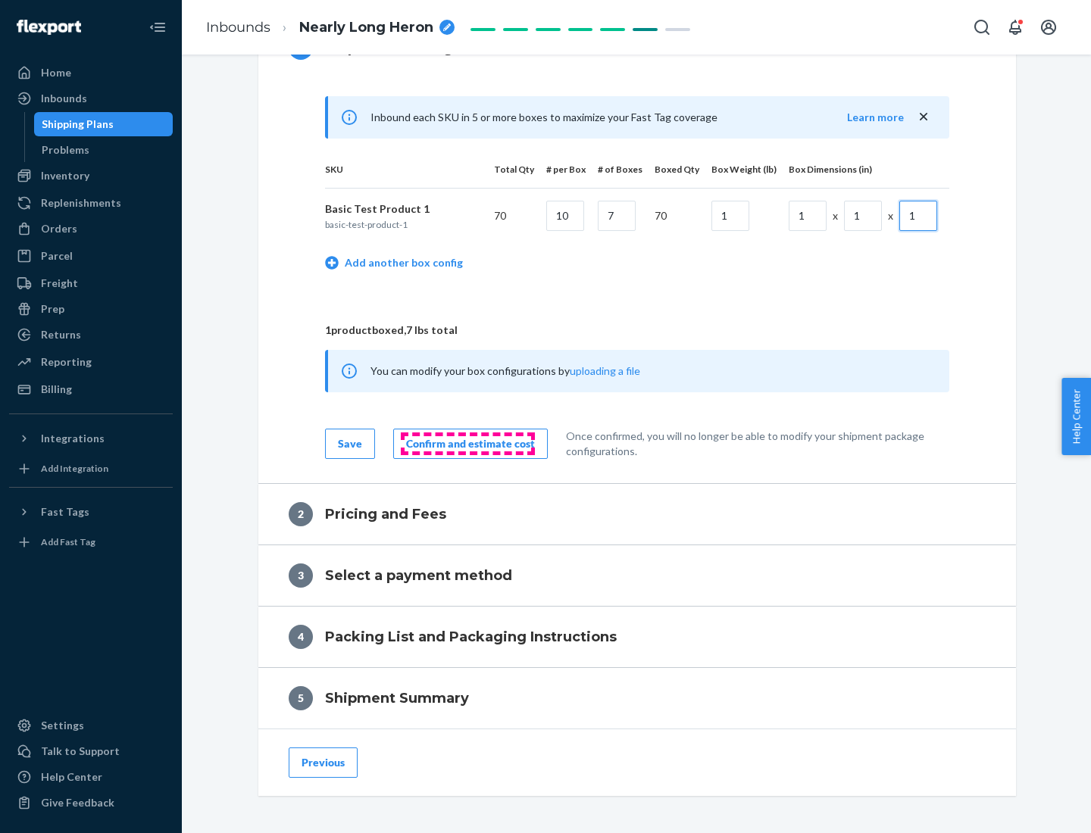
type input "1"
click at [467, 443] on div "Confirm and estimate cost" at bounding box center [470, 443] width 129 height 15
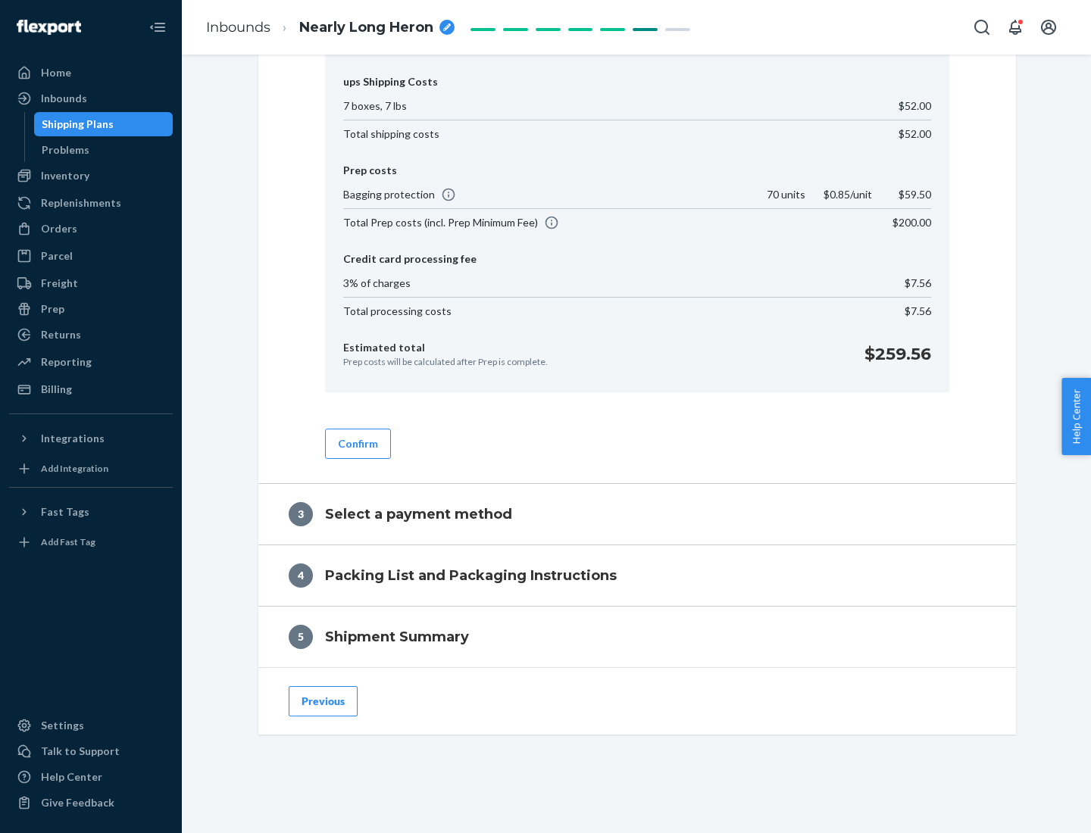
click at [357, 443] on button "Confirm" at bounding box center [358, 444] width 66 height 30
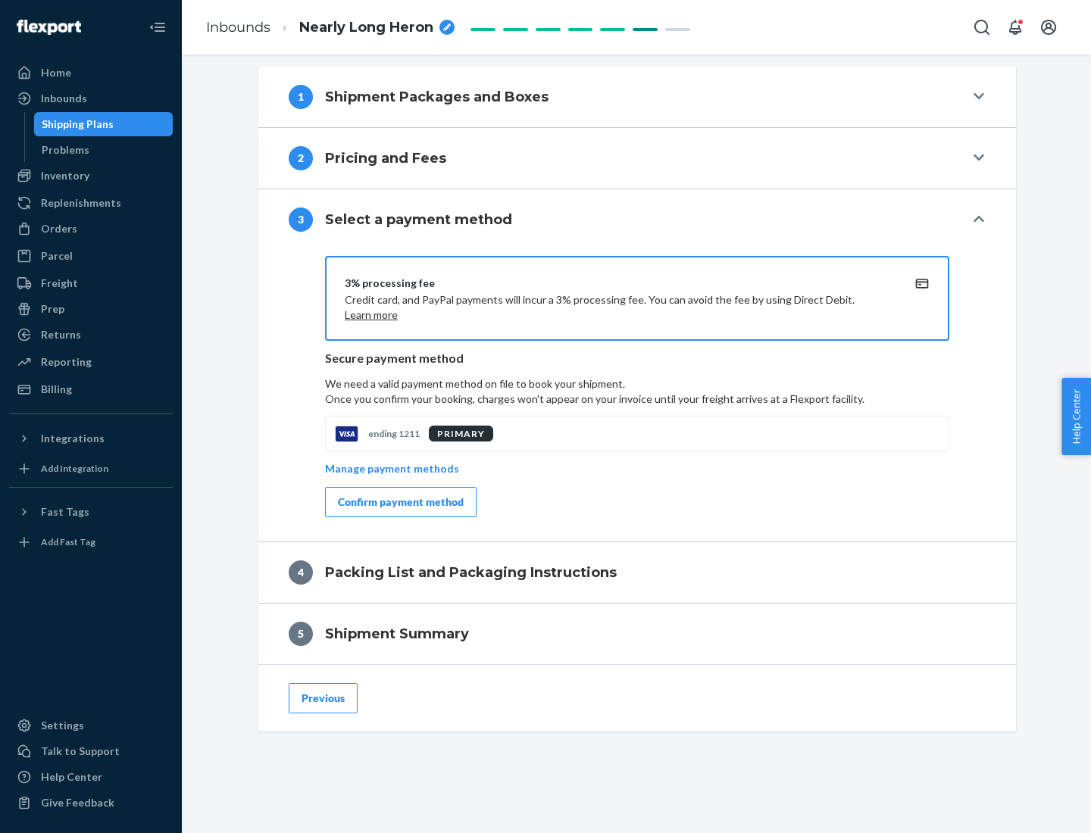
scroll to position [613, 0]
click at [399, 502] on div "Confirm payment method" at bounding box center [401, 502] width 126 height 15
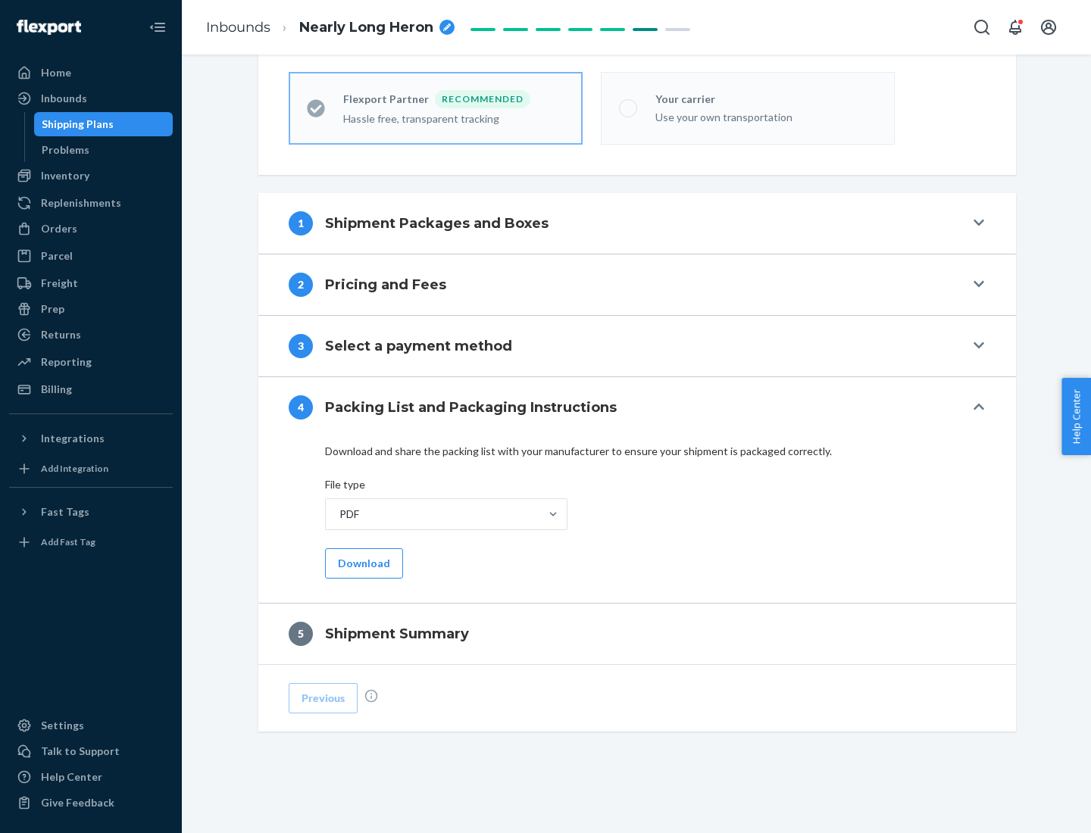
scroll to position [420, 0]
click at [362, 563] on button "Download" at bounding box center [364, 563] width 78 height 30
